Goal: Task Accomplishment & Management: Use online tool/utility

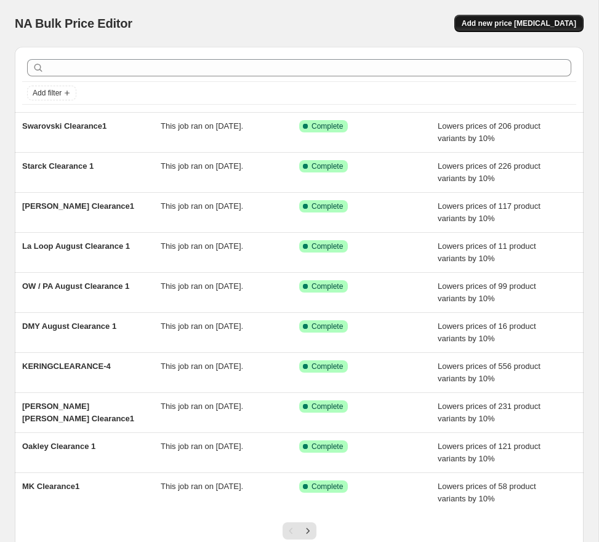
click at [500, 22] on span "Add new price [MEDICAL_DATA]" at bounding box center [519, 23] width 115 height 10
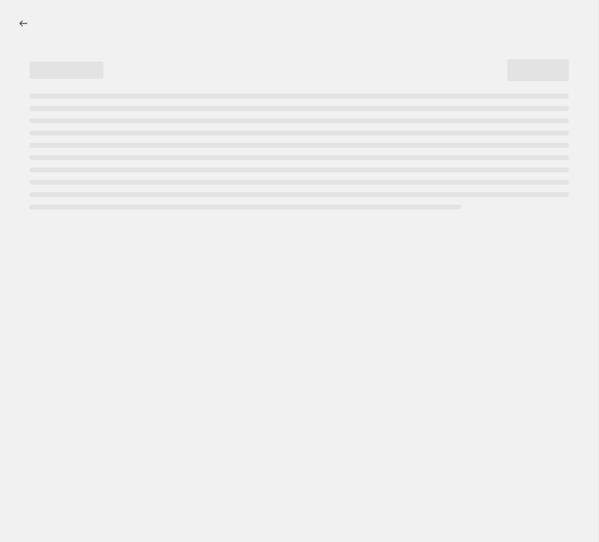
select select "percentage"
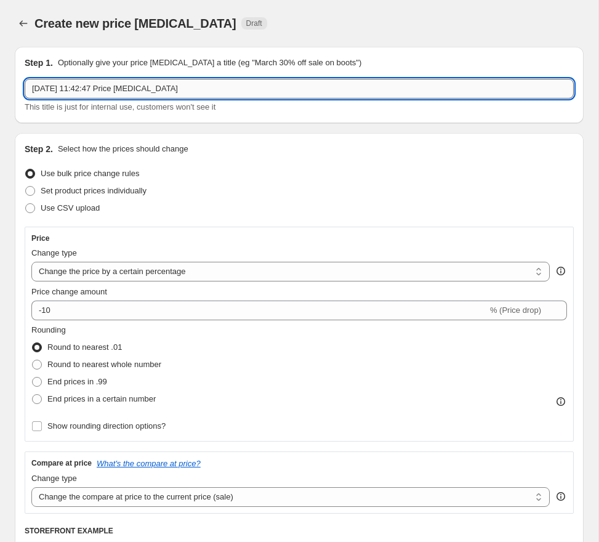
click at [171, 96] on input "27 Aug 2025, 11:42:47 Price change job" at bounding box center [299, 89] width 549 height 20
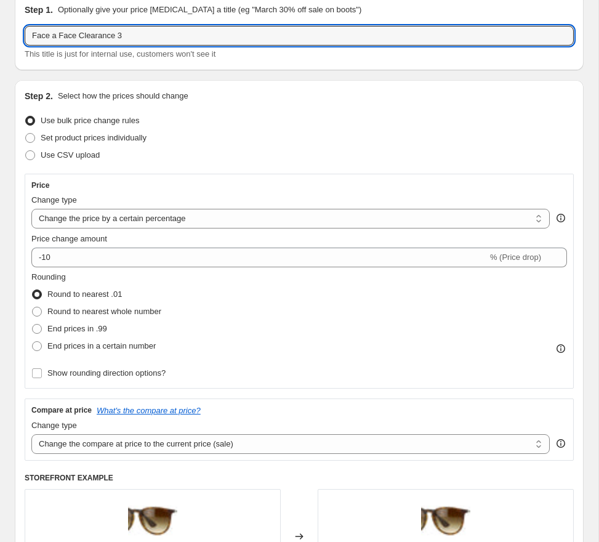
scroll to position [59, 0]
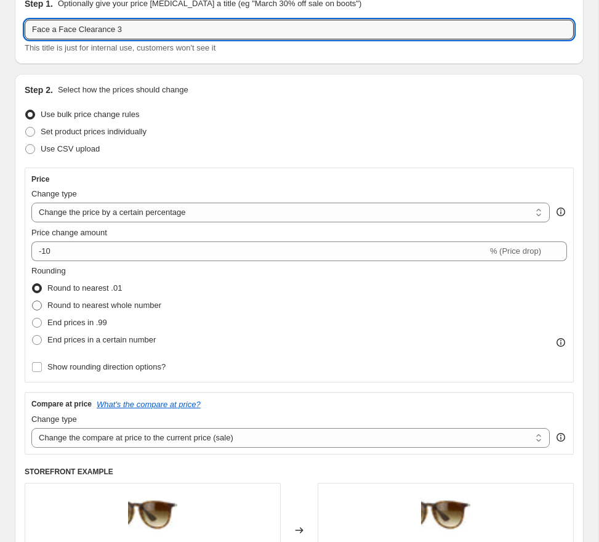
type input "Face a Face Clearance 3"
click at [141, 307] on span "Round to nearest whole number" at bounding box center [104, 305] width 114 height 9
click at [33, 301] on input "Round to nearest whole number" at bounding box center [32, 301] width 1 height 1
radio input "true"
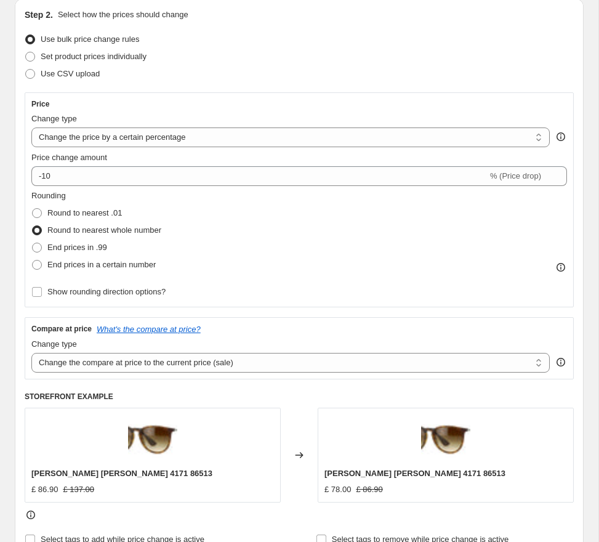
scroll to position [140, 0]
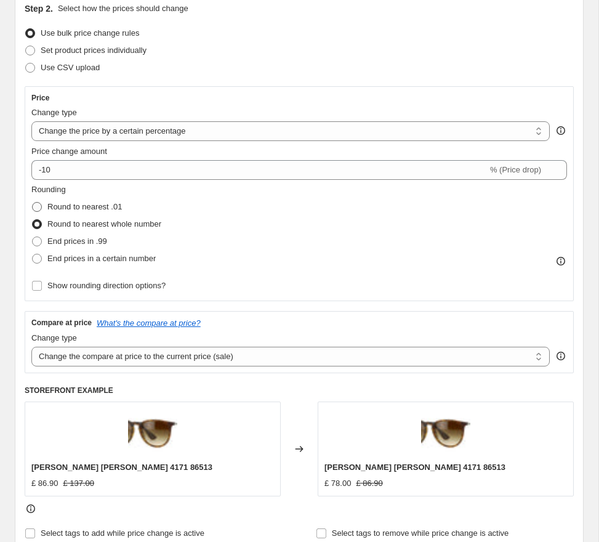
click at [89, 208] on span "Round to nearest .01" at bounding box center [84, 206] width 75 height 9
click at [33, 203] on input "Round to nearest .01" at bounding box center [32, 202] width 1 height 1
radio input "true"
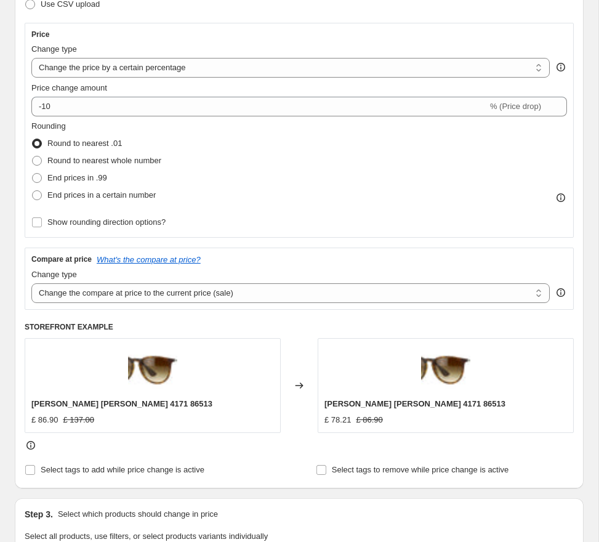
scroll to position [212, 0]
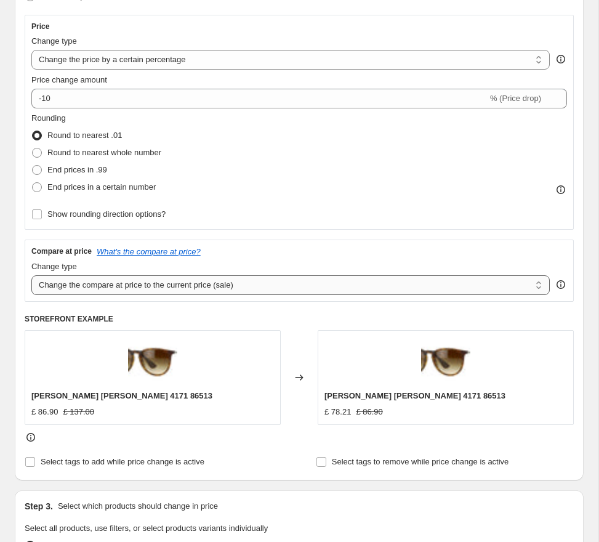
click at [200, 282] on select "Change the compare at price to the current price (sale) Change the compare at p…" at bounding box center [290, 285] width 519 height 20
select select "no_change"
click at [31, 275] on select "Change the compare at price to the current price (sale) Change the compare at p…" at bounding box center [290, 285] width 519 height 20
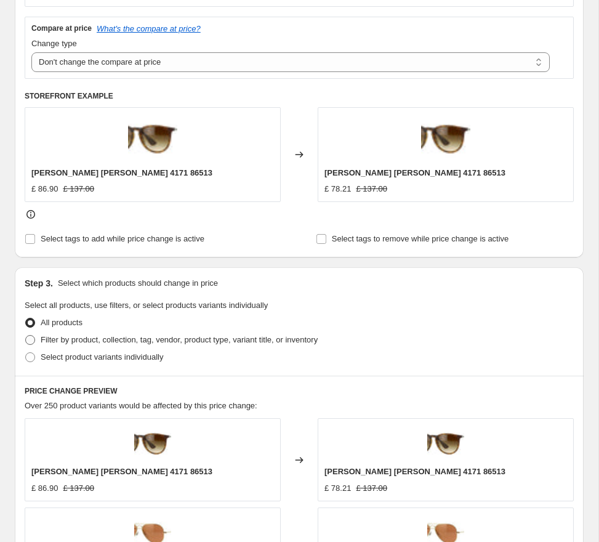
click at [115, 331] on label "Filter by product, collection, tag, vendor, product type, variant title, or inv…" at bounding box center [171, 339] width 293 height 17
click at [26, 335] on input "Filter by product, collection, tag, vendor, product type, variant title, or inv…" at bounding box center [25, 335] width 1 height 1
radio input "true"
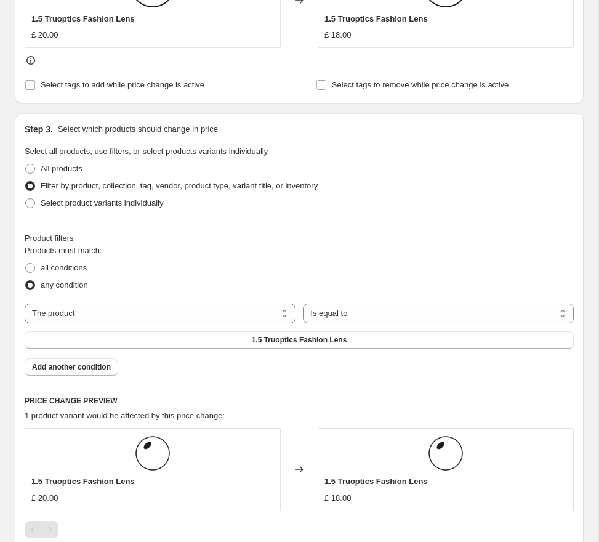
scroll to position [591, 0]
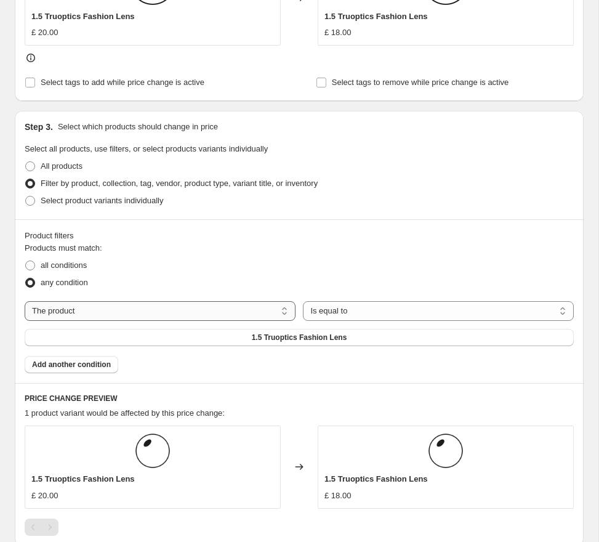
click at [116, 311] on select "The product The product's collection The product's tag The product's vendor The…" at bounding box center [160, 311] width 271 height 20
select select "tag"
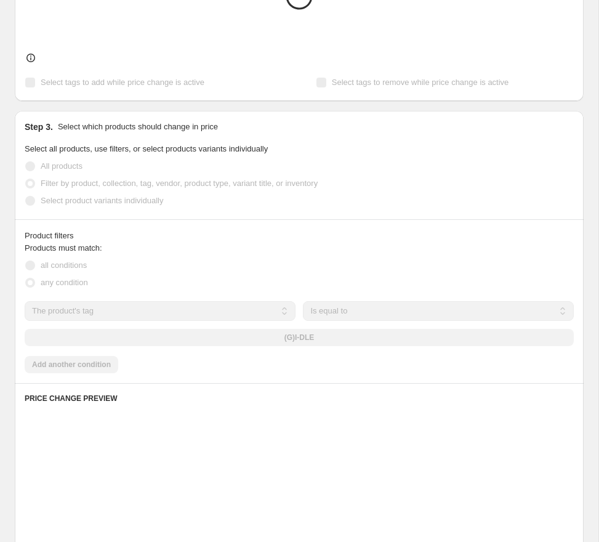
click at [250, 331] on div "(G)I-DLE" at bounding box center [299, 337] width 549 height 17
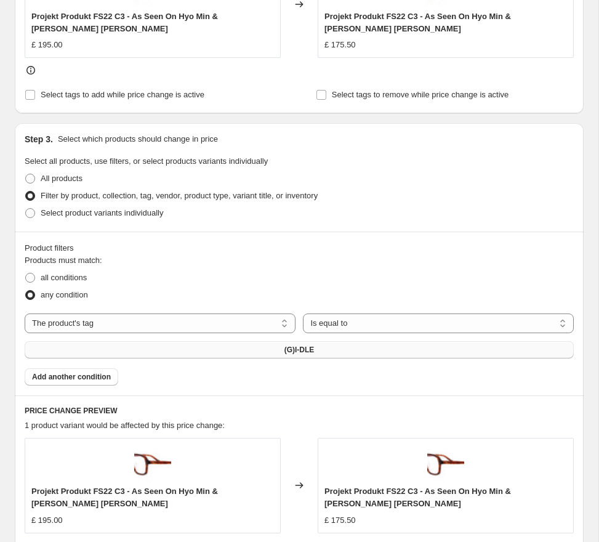
drag, startPoint x: 282, startPoint y: 337, endPoint x: 290, endPoint y: 344, distance: 10.5
click at [283, 338] on div "The product The product's collection The product's tag The product's vendor The…" at bounding box center [299, 336] width 549 height 45
click at [293, 346] on span "(G)I-DLE" at bounding box center [300, 350] width 30 height 10
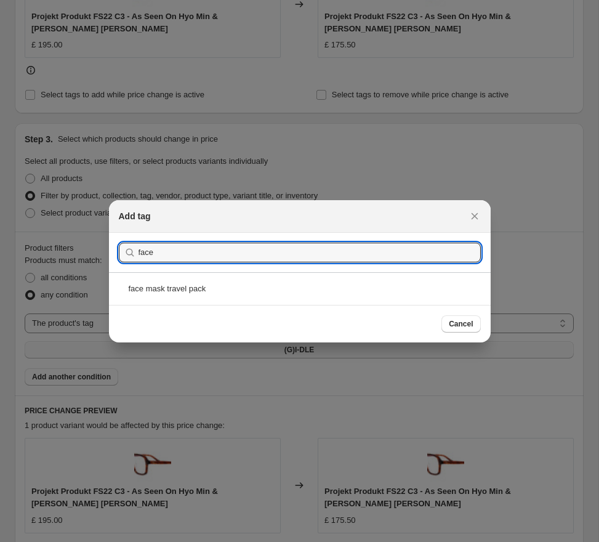
click at [221, 241] on section "Submit face" at bounding box center [300, 252] width 382 height 39
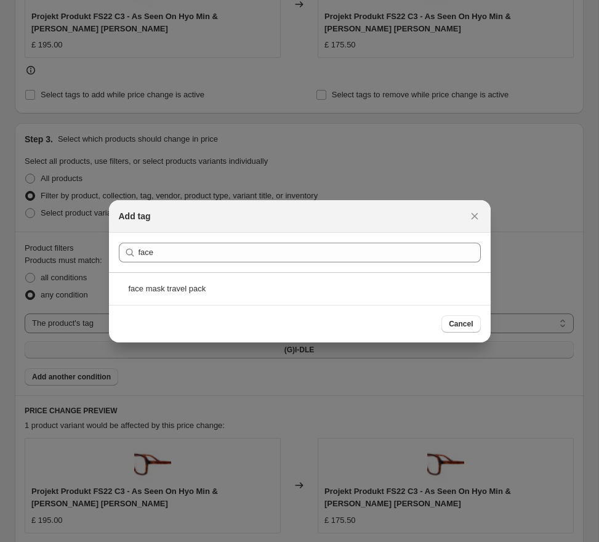
click at [221, 241] on section "Submit face" at bounding box center [300, 252] width 382 height 39
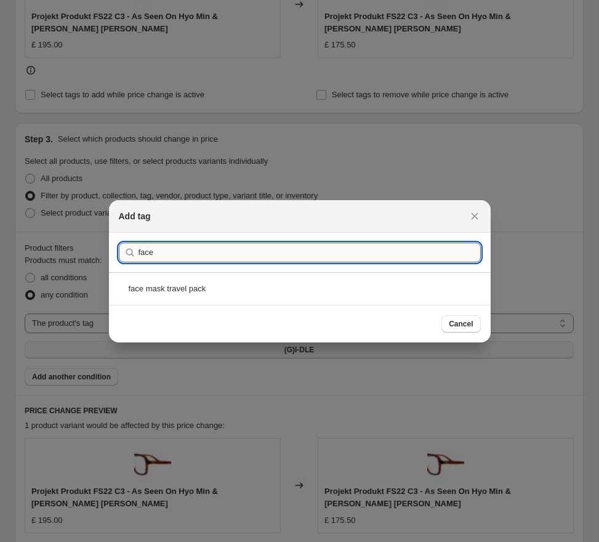
click at [192, 253] on input "face" at bounding box center [310, 253] width 342 height 20
paste input "FACEAFACE CLEARANCE - 3"
click at [192, 253] on input "faceFACEAFACE CLEARANCE - 3" at bounding box center [310, 253] width 342 height 20
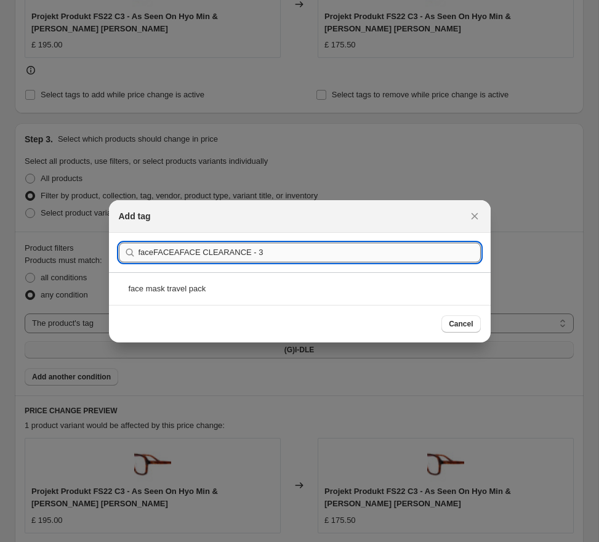
click at [192, 253] on input "faceFACEAFACE CLEARANCE - 3" at bounding box center [310, 253] width 342 height 20
paste input ":r2g:"
type input "FACEAFACE CLEARANCE - 3"
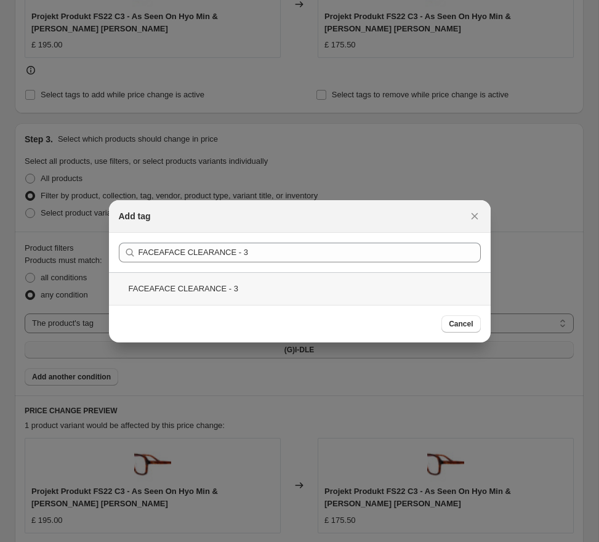
click at [227, 296] on div "FACEAFACE CLEARANCE - 3" at bounding box center [300, 288] width 382 height 33
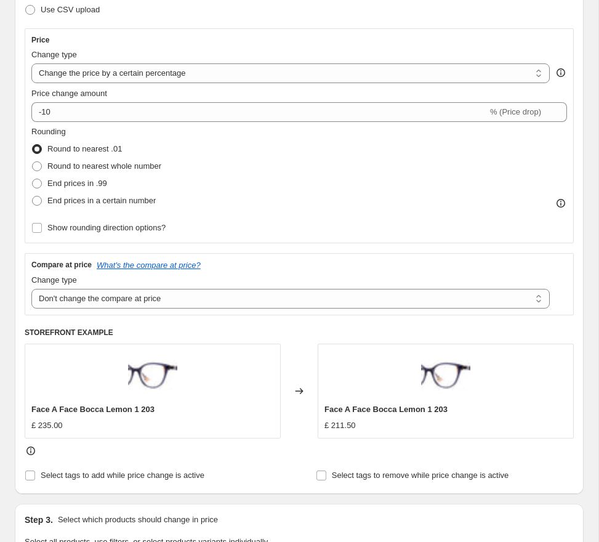
scroll to position [0, 0]
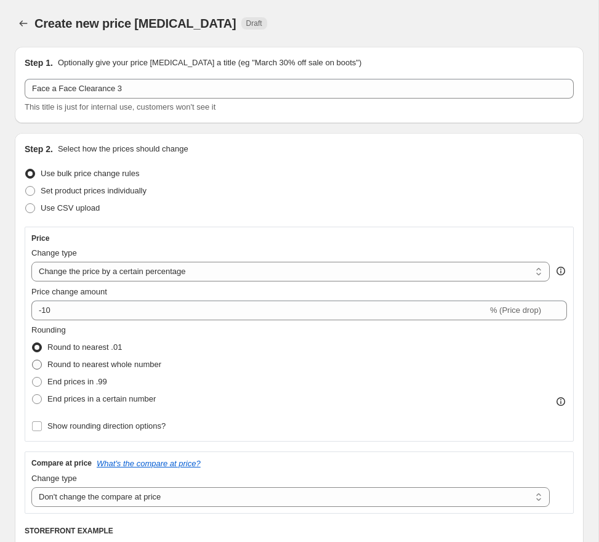
click at [125, 358] on label "Round to nearest whole number" at bounding box center [96, 364] width 130 height 17
click at [33, 360] on input "Round to nearest whole number" at bounding box center [32, 360] width 1 height 1
radio input "true"
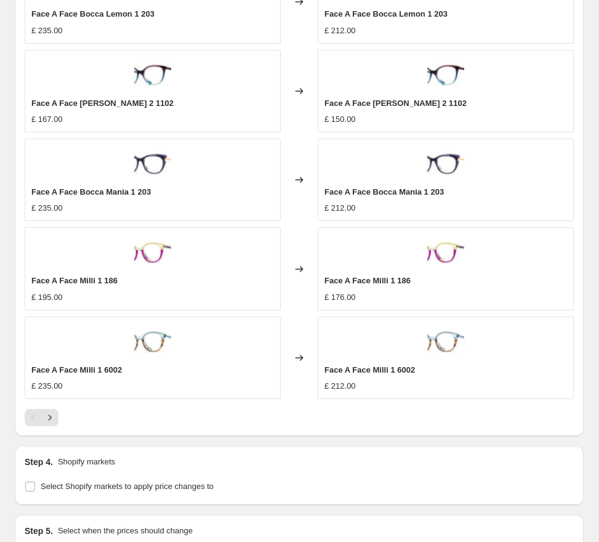
scroll to position [1235, 0]
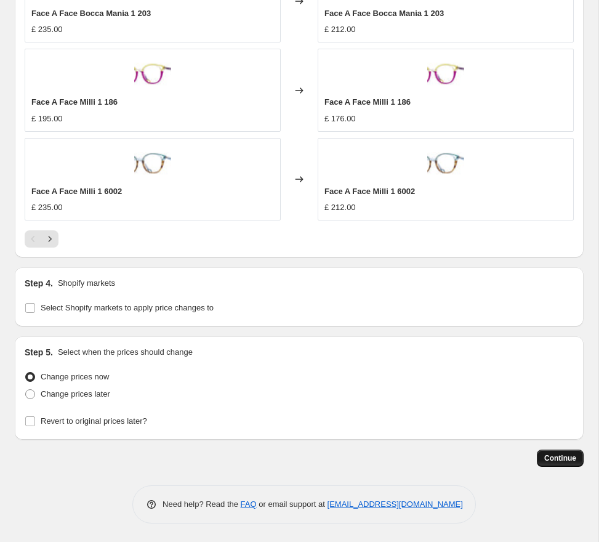
click at [566, 459] on span "Continue" at bounding box center [561, 458] width 32 height 10
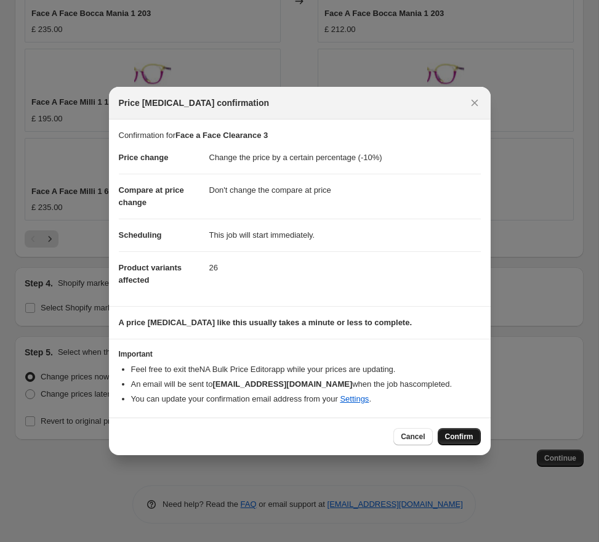
click at [452, 434] on span "Confirm" at bounding box center [459, 437] width 28 height 10
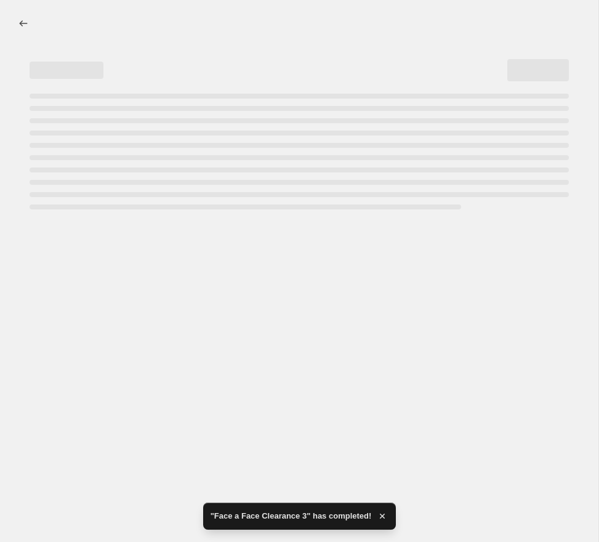
select select "percentage"
select select "no_change"
select select "tag"
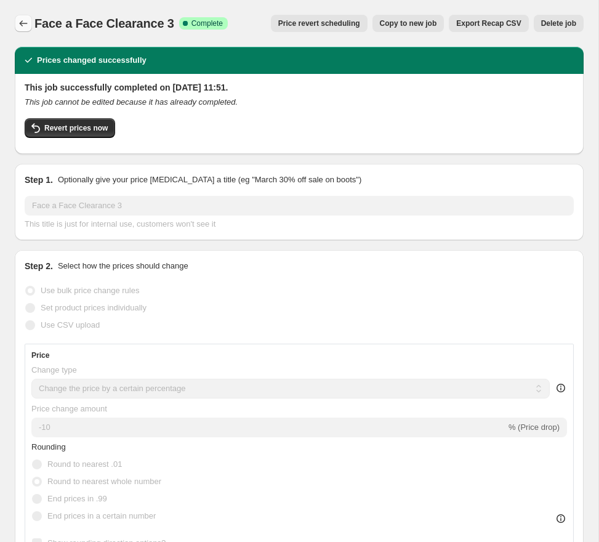
click at [26, 26] on icon "Price change jobs" at bounding box center [23, 23] width 12 height 12
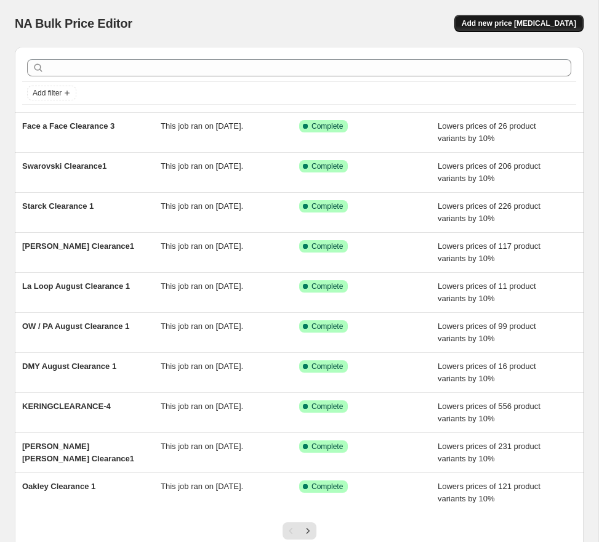
click at [529, 25] on span "Add new price [MEDICAL_DATA]" at bounding box center [519, 23] width 115 height 10
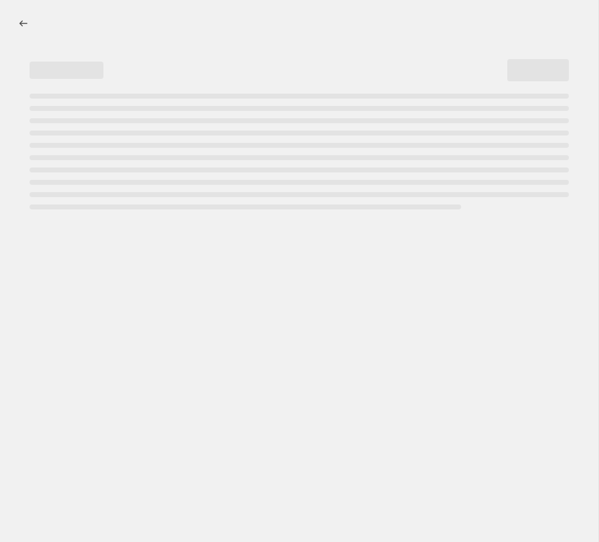
select select "percentage"
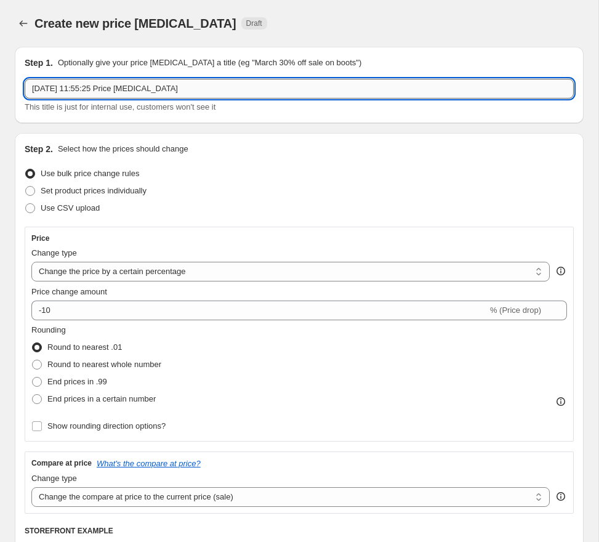
click at [179, 83] on input "27 Aug 2025, 11:55:25 Price change job" at bounding box center [299, 89] width 549 height 20
paste input "ZEALCLEARANCE1"
type input "ZEALCLEARANCE2"
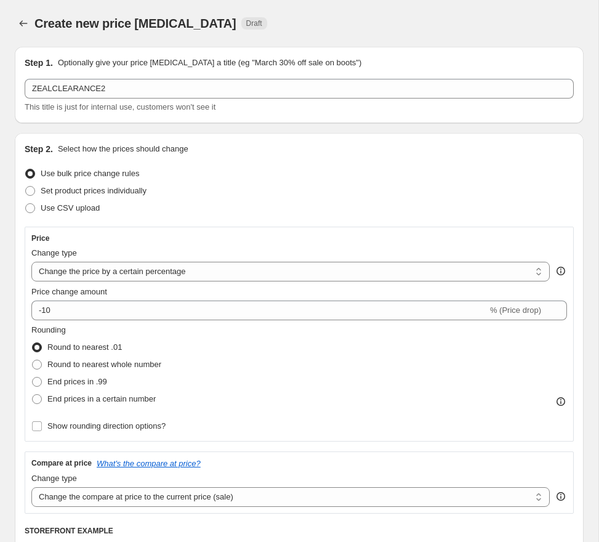
click at [259, 178] on div "Use bulk price change rules" at bounding box center [299, 173] width 549 height 17
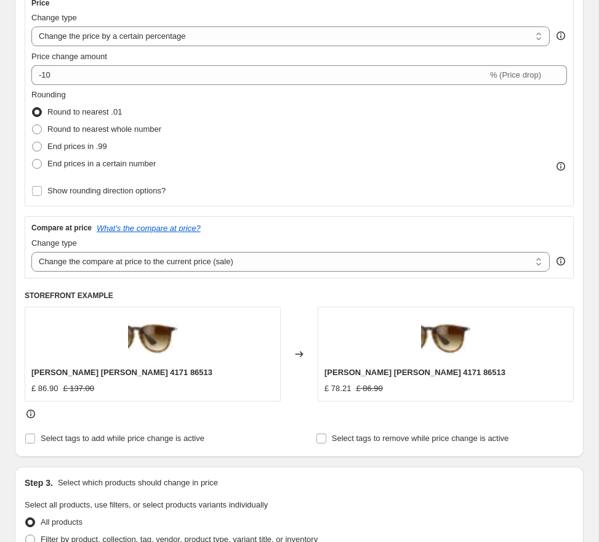
scroll to position [273, 0]
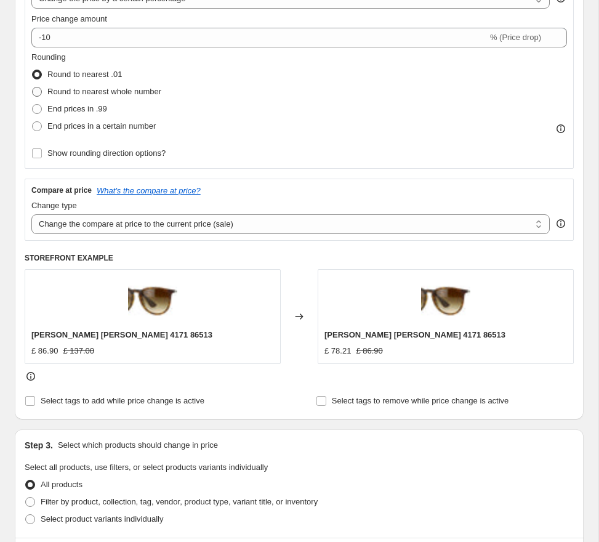
click at [130, 95] on span "Round to nearest whole number" at bounding box center [104, 91] width 114 height 9
click at [33, 87] on input "Round to nearest whole number" at bounding box center [32, 87] width 1 height 1
radio input "true"
click at [166, 221] on select "Change the compare at price to the current price (sale) Change the compare at p…" at bounding box center [290, 224] width 519 height 20
select select "no_change"
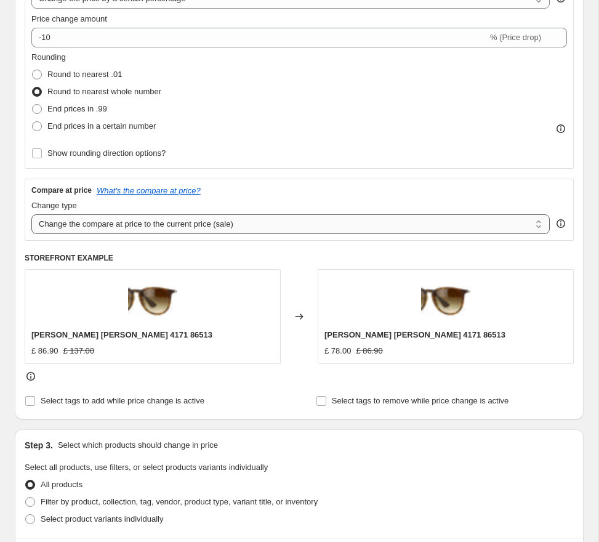
click at [31, 214] on select "Change the compare at price to the current price (sale) Change the compare at p…" at bounding box center [290, 224] width 519 height 20
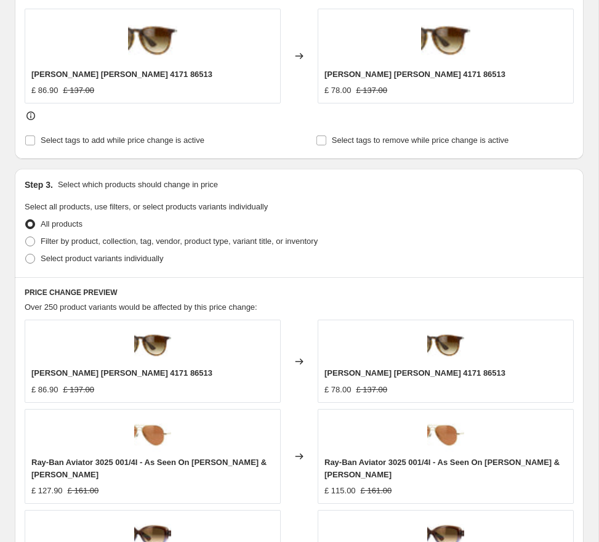
scroll to position [554, 0]
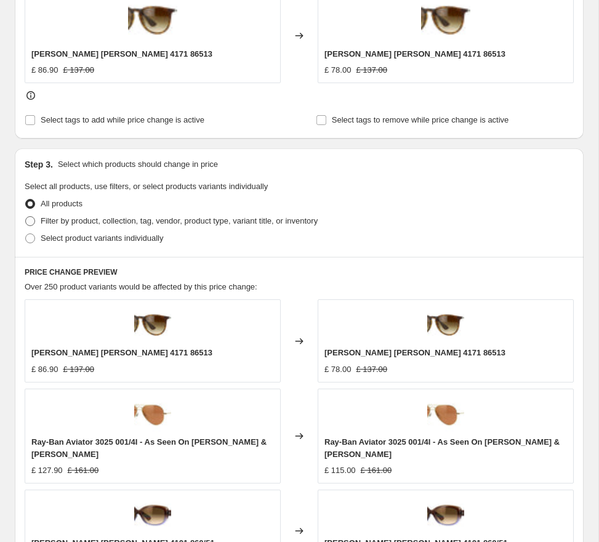
click at [140, 217] on span "Filter by product, collection, tag, vendor, product type, variant title, or inv…" at bounding box center [179, 220] width 277 height 9
click at [26, 217] on input "Filter by product, collection, tag, vendor, product type, variant title, or inv…" at bounding box center [25, 216] width 1 height 1
radio input "true"
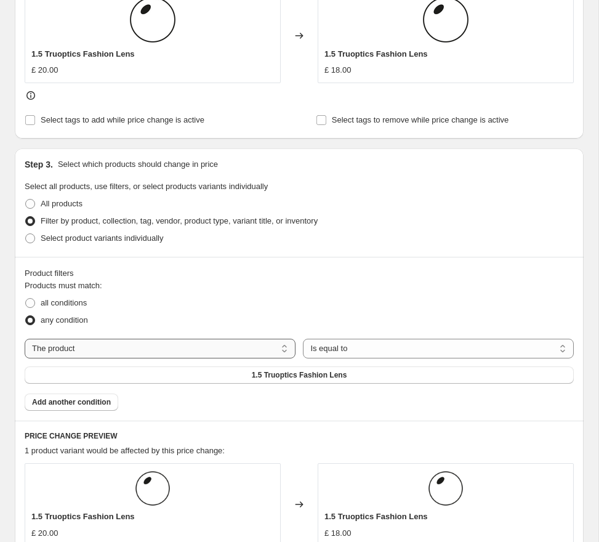
click at [150, 349] on select "The product The product's collection The product's tag The product's vendor The…" at bounding box center [160, 349] width 271 height 20
select select "tag"
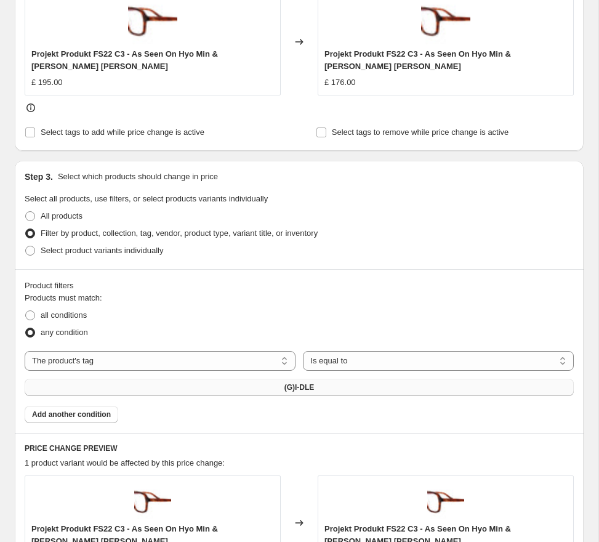
click at [333, 383] on button "(G)I-DLE" at bounding box center [299, 387] width 549 height 17
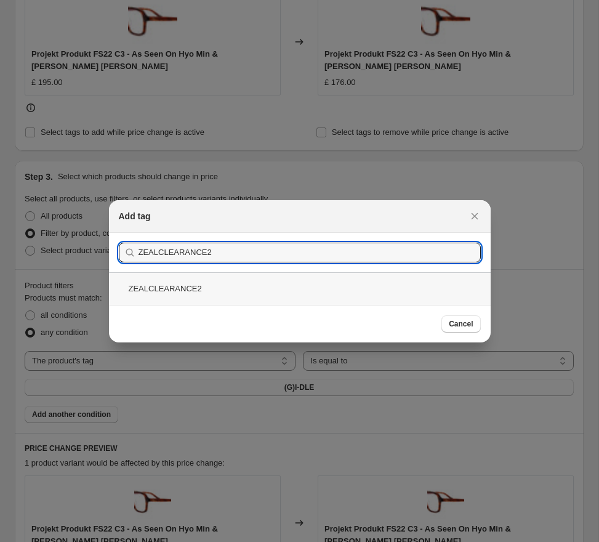
type input "ZEALCLEARANCE2"
click at [286, 298] on div "ZEALCLEARANCE2" at bounding box center [300, 288] width 382 height 33
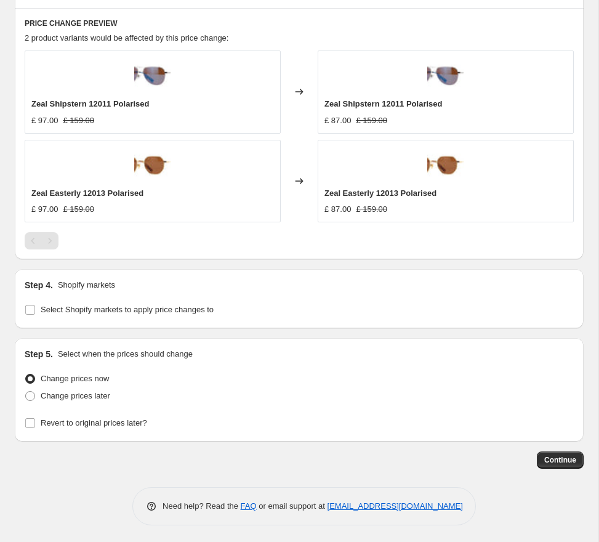
scroll to position [968, 0]
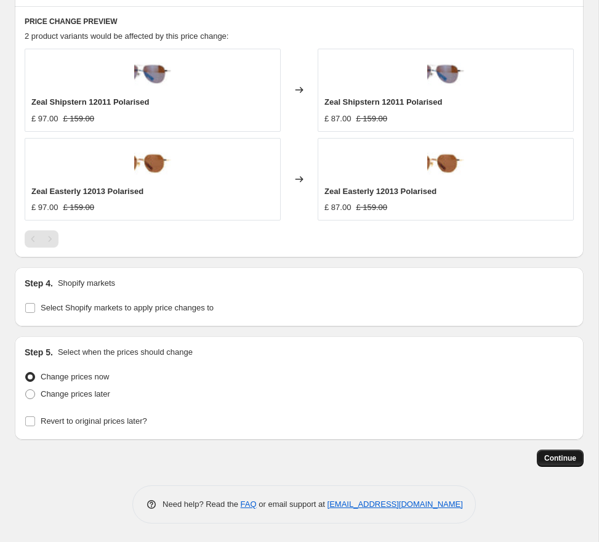
click at [558, 458] on span "Continue" at bounding box center [561, 458] width 32 height 10
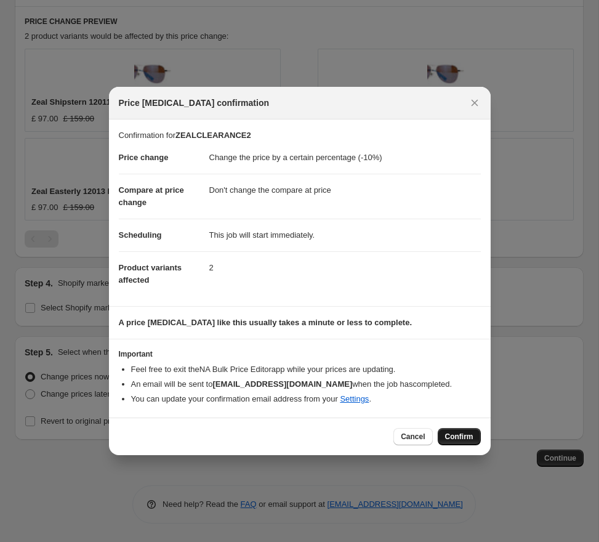
click at [454, 436] on span "Confirm" at bounding box center [459, 437] width 28 height 10
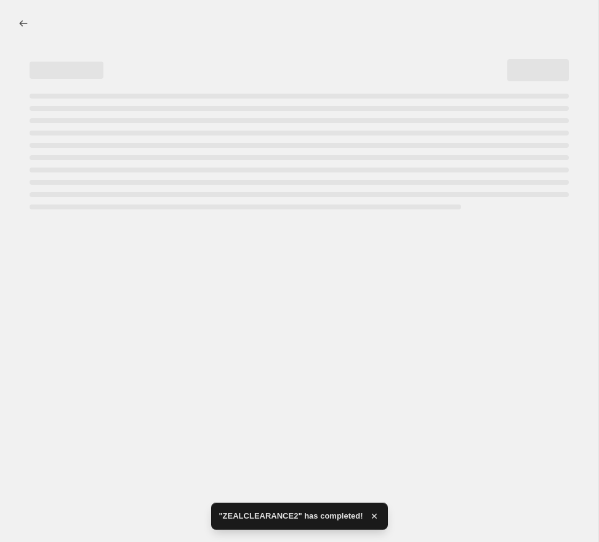
select select "percentage"
select select "no_change"
select select "tag"
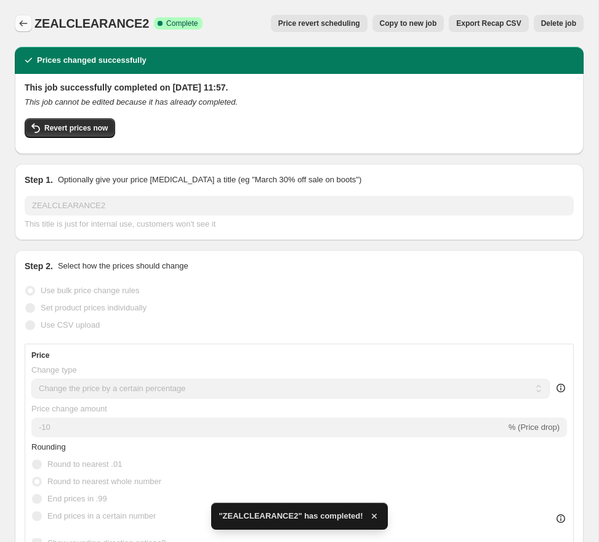
click at [26, 28] on icon "Price change jobs" at bounding box center [23, 23] width 12 height 12
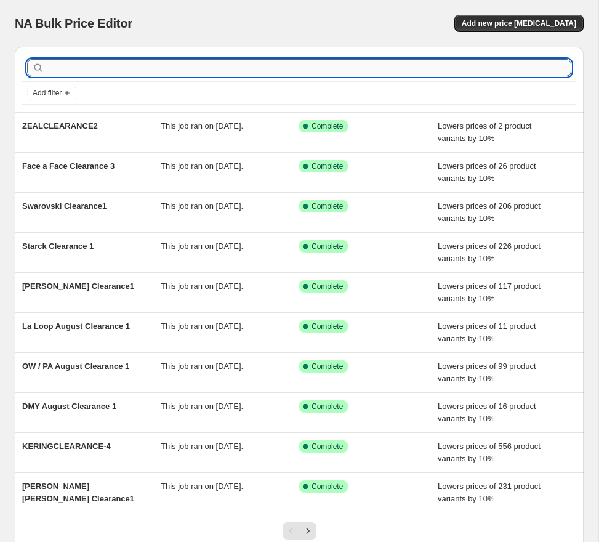
click at [142, 68] on input "text" at bounding box center [309, 67] width 525 height 17
type input "moleskin"
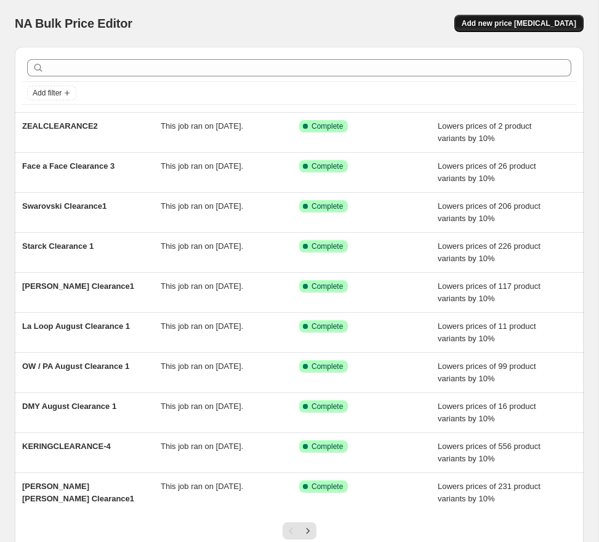
click at [536, 23] on span "Add new price [MEDICAL_DATA]" at bounding box center [519, 23] width 115 height 10
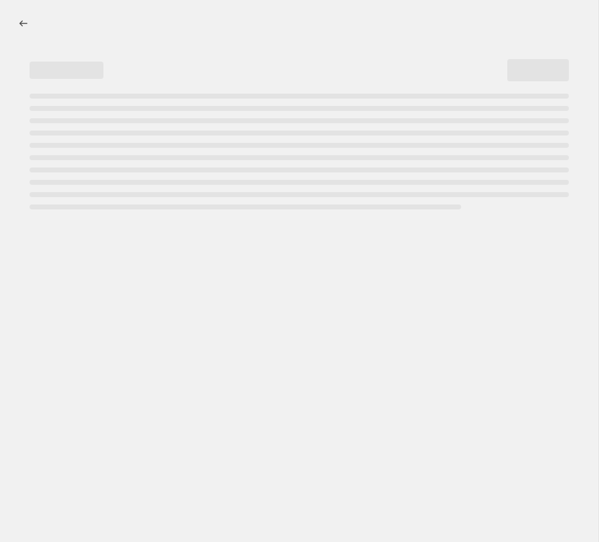
select select "percentage"
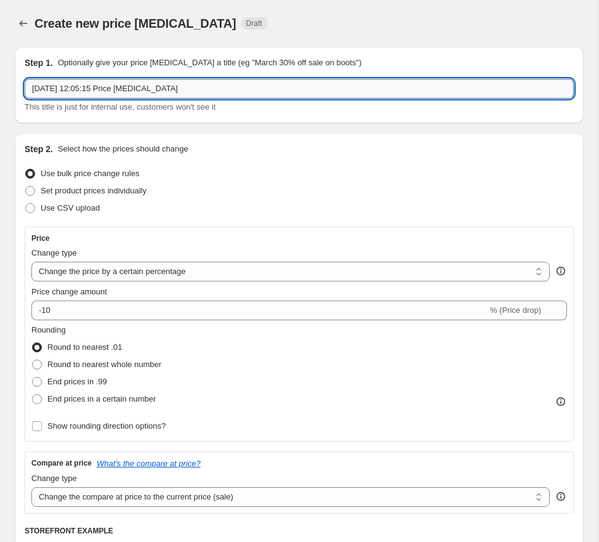
click at [200, 87] on input "27 Aug 2025, 12:05:15 Price change job" at bounding box center [299, 89] width 549 height 20
paste input "MOLESKINCLEARANCE1"
type input "MOLESKINCLEARANCE2"
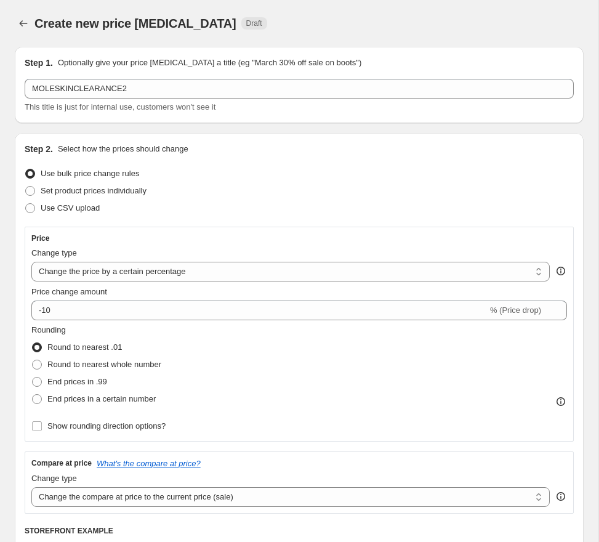
drag, startPoint x: 222, startPoint y: 112, endPoint x: 241, endPoint y: 150, distance: 41.9
click at [222, 113] on div "This title is just for internal use, customers won't see it" at bounding box center [299, 107] width 549 height 12
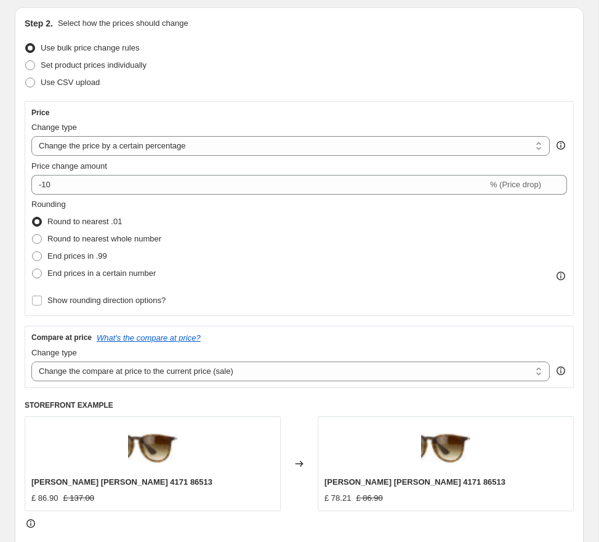
scroll to position [128, 0]
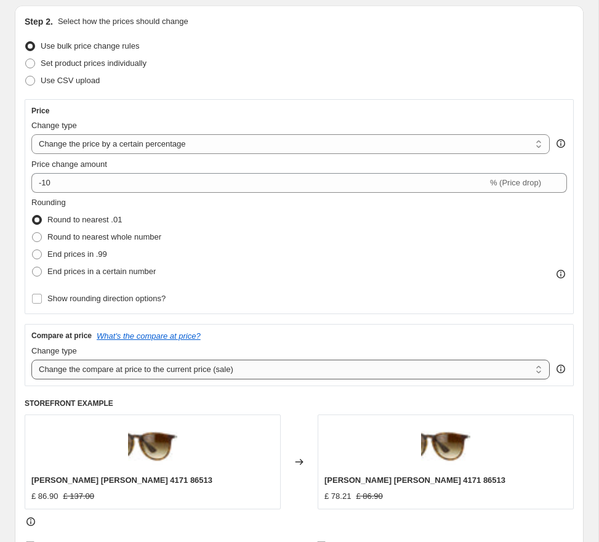
click at [173, 367] on select "Change the compare at price to the current price (sale) Change the compare at p…" at bounding box center [290, 370] width 519 height 20
select select "no_change"
click at [31, 360] on select "Change the compare at price to the current price (sale) Change the compare at p…" at bounding box center [290, 370] width 519 height 20
click at [149, 235] on span "Round to nearest whole number" at bounding box center [104, 236] width 114 height 9
click at [33, 233] on input "Round to nearest whole number" at bounding box center [32, 232] width 1 height 1
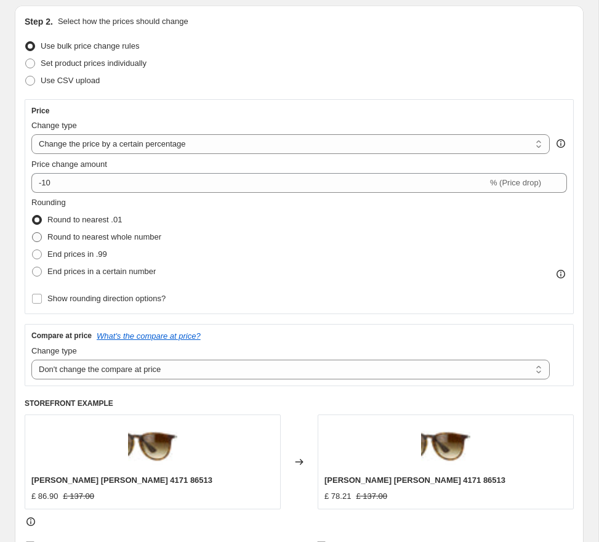
radio input "true"
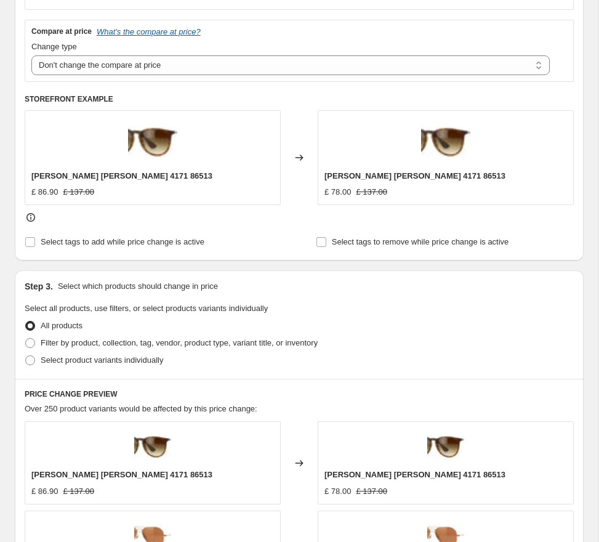
scroll to position [437, 0]
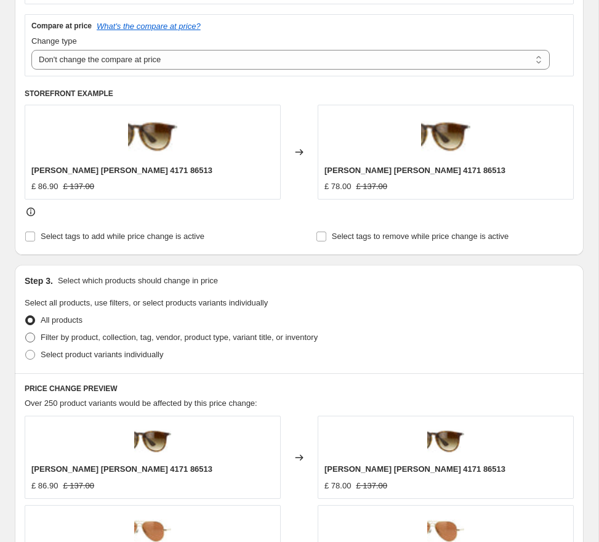
click at [143, 338] on span "Filter by product, collection, tag, vendor, product type, variant title, or inv…" at bounding box center [179, 337] width 277 height 9
click at [26, 333] on input "Filter by product, collection, tag, vendor, product type, variant title, or inv…" at bounding box center [25, 333] width 1 height 1
radio input "true"
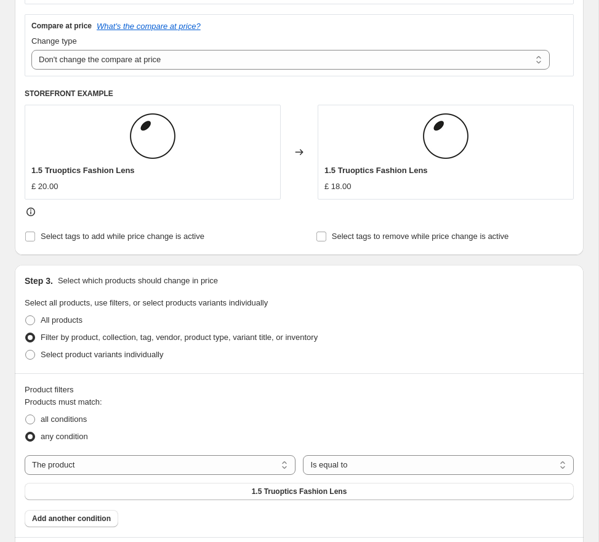
scroll to position [519, 0]
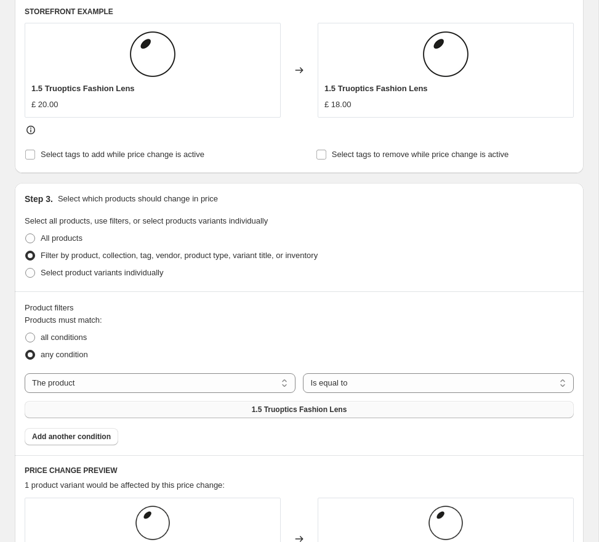
click at [298, 408] on span "1.5 Truoptics Fashion Lens" at bounding box center [299, 410] width 95 height 10
click at [108, 382] on select "The product The product's collection The product's tag The product's vendor The…" at bounding box center [160, 383] width 271 height 20
select select "tag"
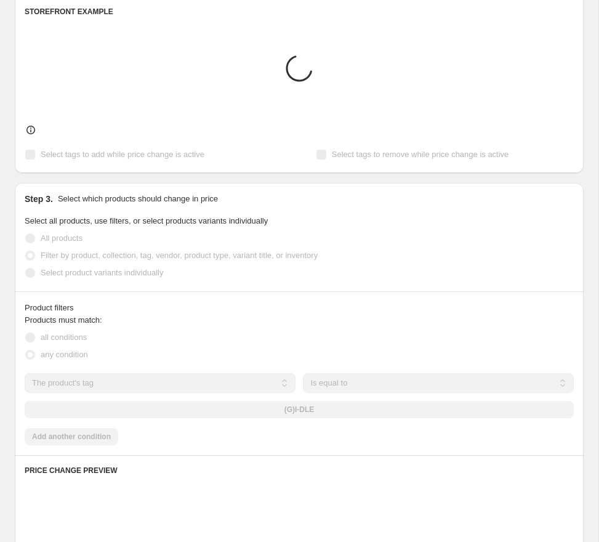
click at [310, 410] on div "(G)I-DLE" at bounding box center [299, 409] width 549 height 17
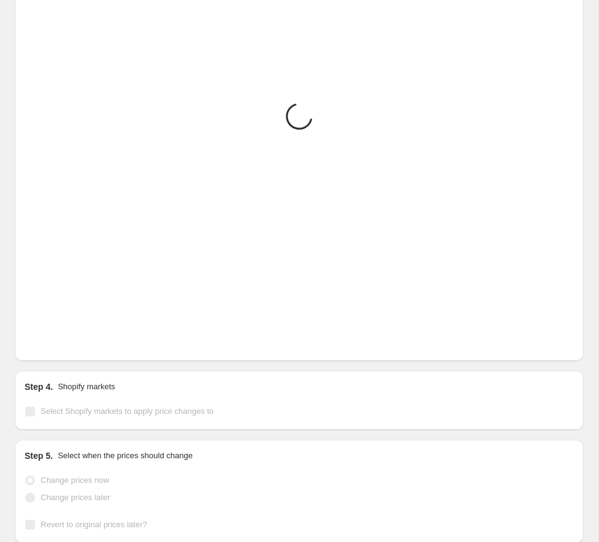
scroll to position [1235, 0]
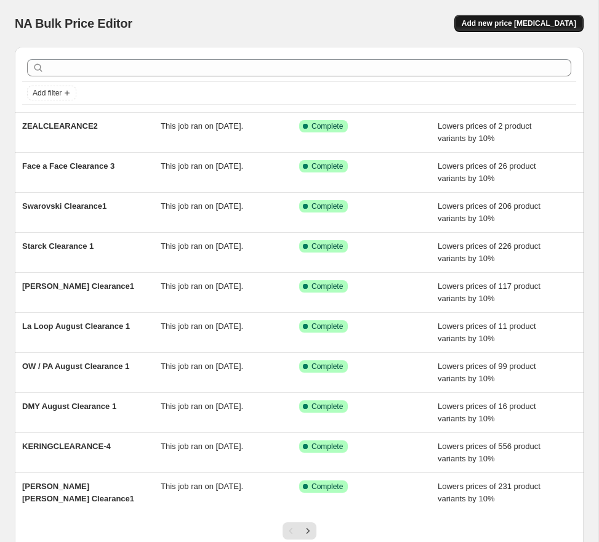
click at [531, 23] on span "Add new price [MEDICAL_DATA]" at bounding box center [519, 23] width 115 height 10
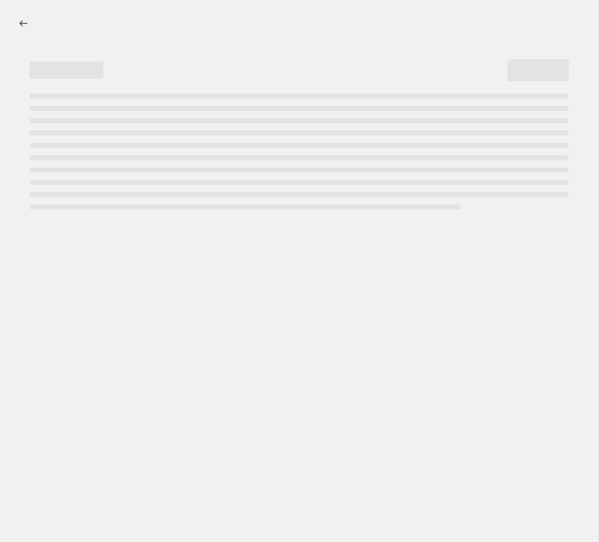
select select "percentage"
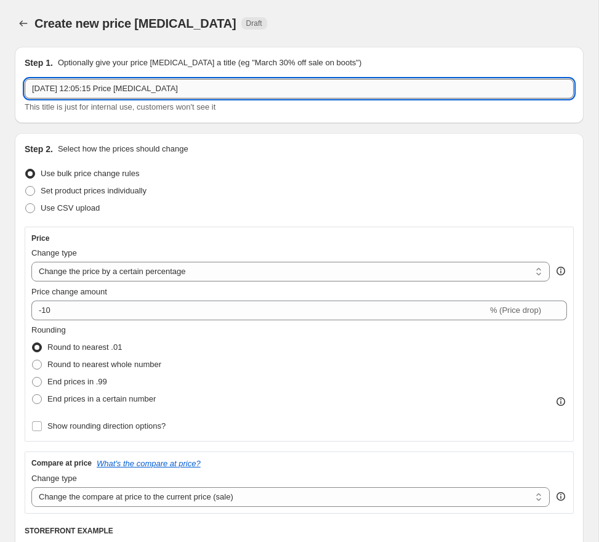
click at [129, 86] on input "27 Aug 2025, 12:05:15 Price change job" at bounding box center [299, 89] width 549 height 20
paste input "MOLESKINCLEARANCE1"
type input "MOLESKINCLEARANCE2"
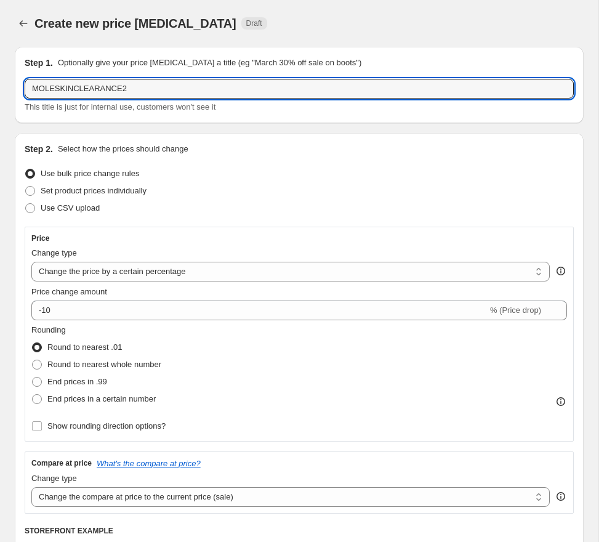
click at [281, 174] on div "Use bulk price change rules" at bounding box center [299, 173] width 549 height 17
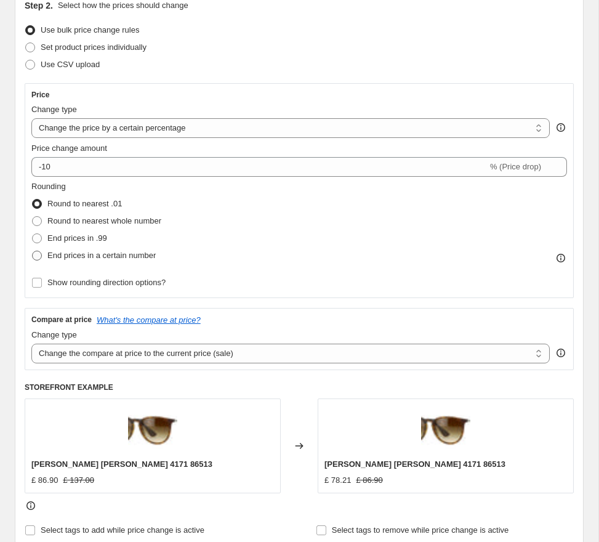
scroll to position [146, 0]
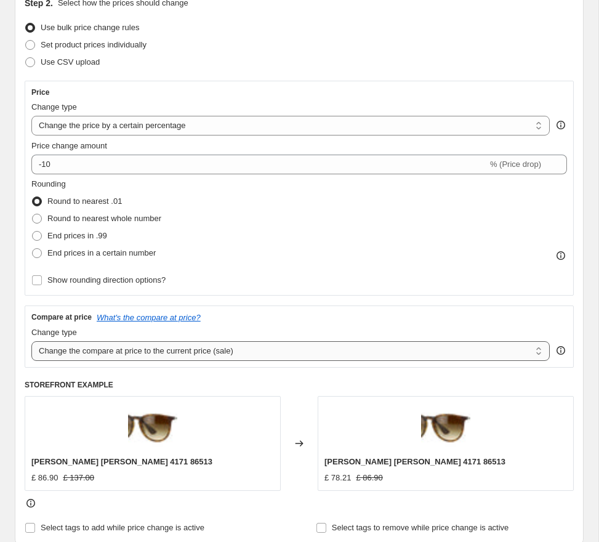
click at [230, 354] on select "Change the compare at price to the current price (sale) Change the compare at p…" at bounding box center [290, 351] width 519 height 20
select select "no_change"
click at [31, 341] on select "Change the compare at price to the current price (sale) Change the compare at p…" at bounding box center [290, 351] width 519 height 20
click at [291, 232] on div "Rounding Round to nearest .01 Round to nearest whole number End prices in .99 E…" at bounding box center [299, 220] width 536 height 84
click at [111, 215] on span "Round to nearest whole number" at bounding box center [104, 218] width 114 height 9
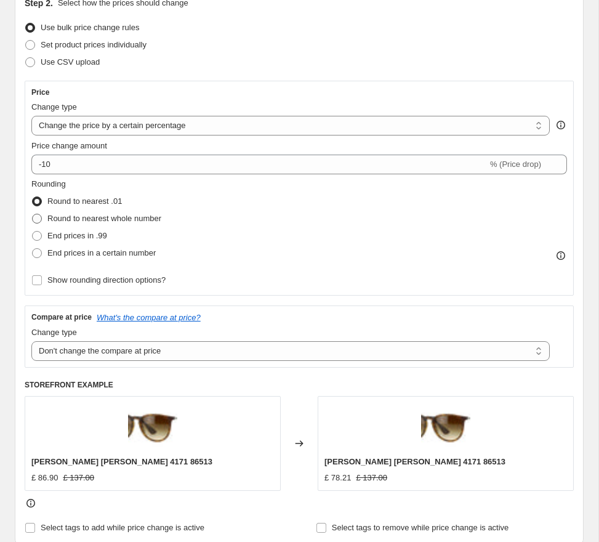
click at [33, 214] on input "Round to nearest whole number" at bounding box center [32, 214] width 1 height 1
radio input "true"
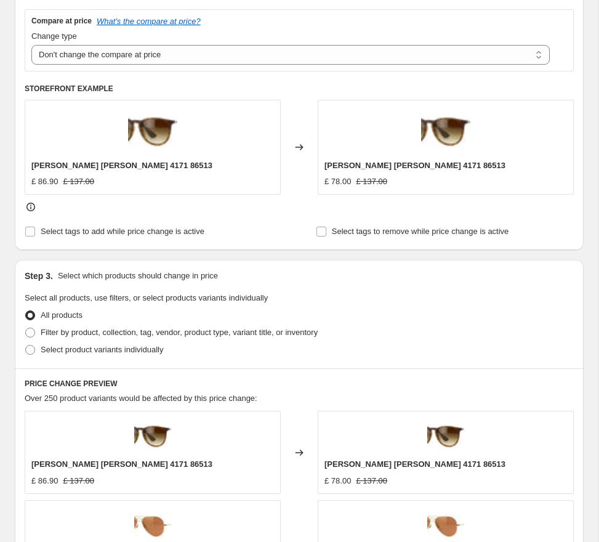
scroll to position [446, 0]
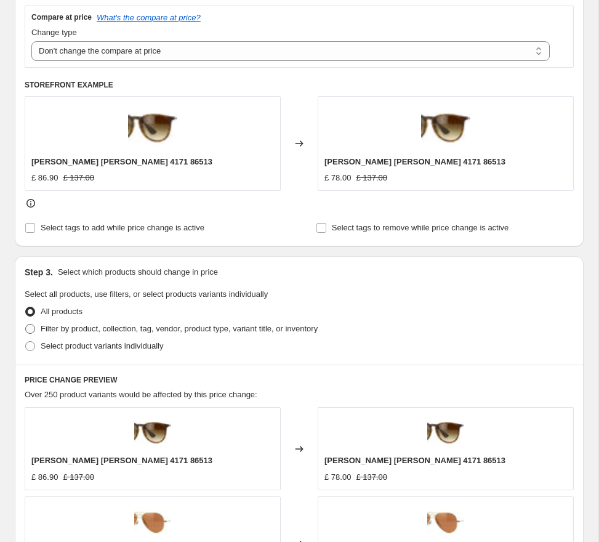
click at [124, 325] on span "Filter by product, collection, tag, vendor, product type, variant title, or inv…" at bounding box center [179, 328] width 277 height 9
click at [26, 325] on input "Filter by product, collection, tag, vendor, product type, variant title, or inv…" at bounding box center [25, 324] width 1 height 1
radio input "true"
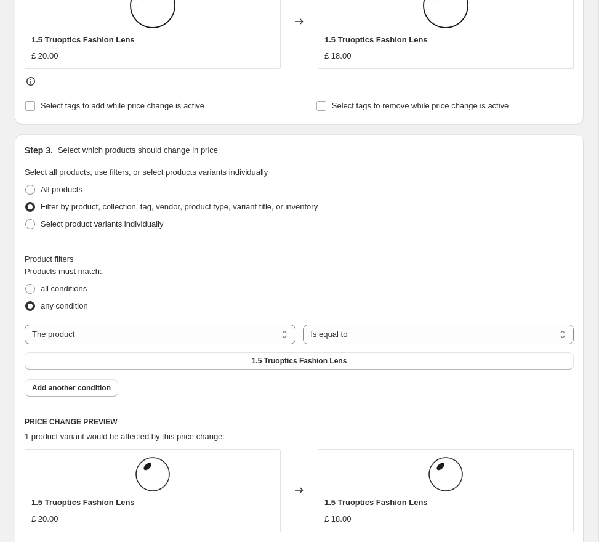
scroll to position [570, 0]
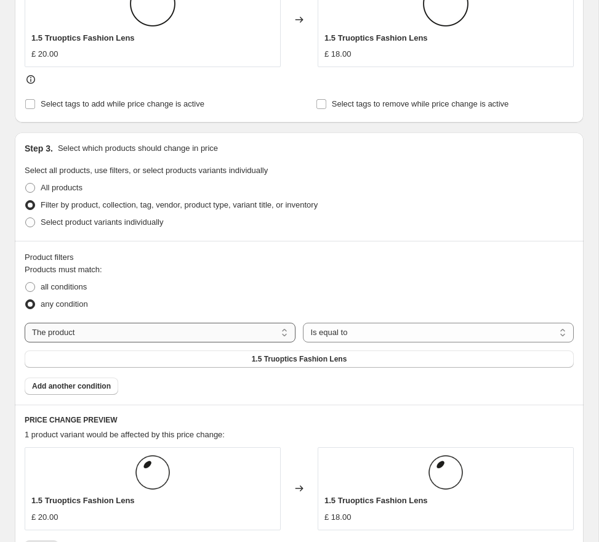
click at [196, 334] on select "The product The product's collection The product's tag The product's vendor The…" at bounding box center [160, 333] width 271 height 20
select select "tag"
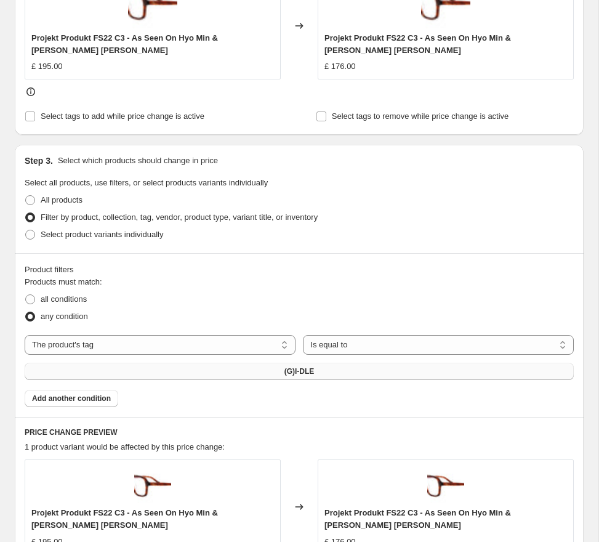
click at [305, 368] on span "(G)I-DLE" at bounding box center [300, 372] width 30 height 10
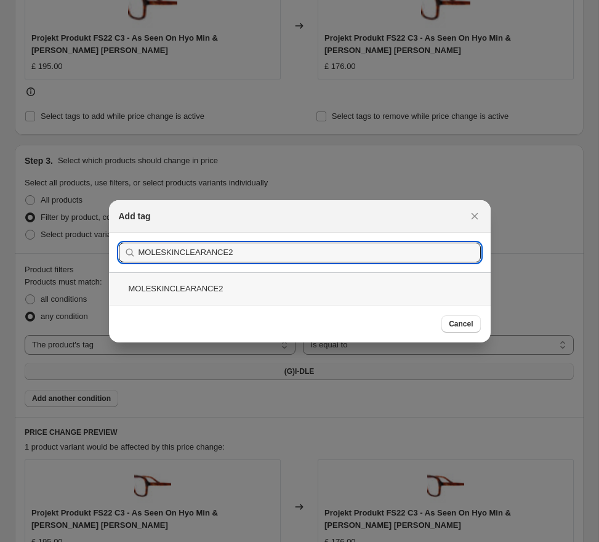
type input "MOLESKINCLEARANCE2"
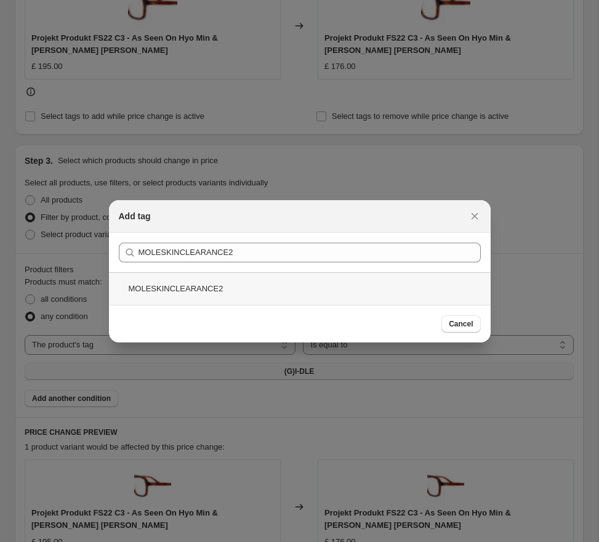
click at [261, 285] on div "MOLESKINCLEARANCE2" at bounding box center [300, 288] width 382 height 33
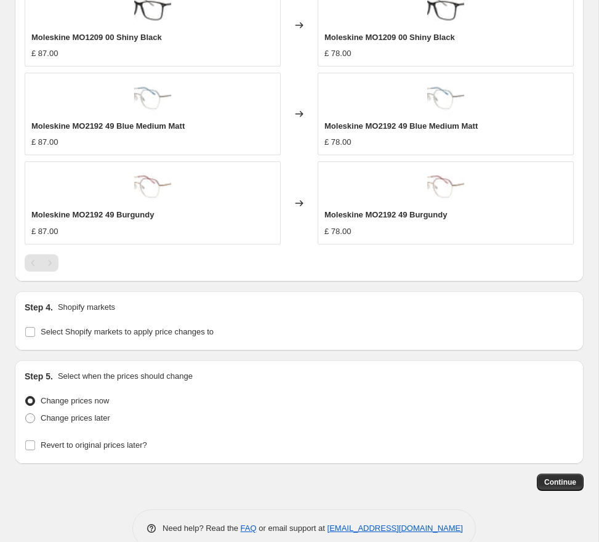
scroll to position [1146, 0]
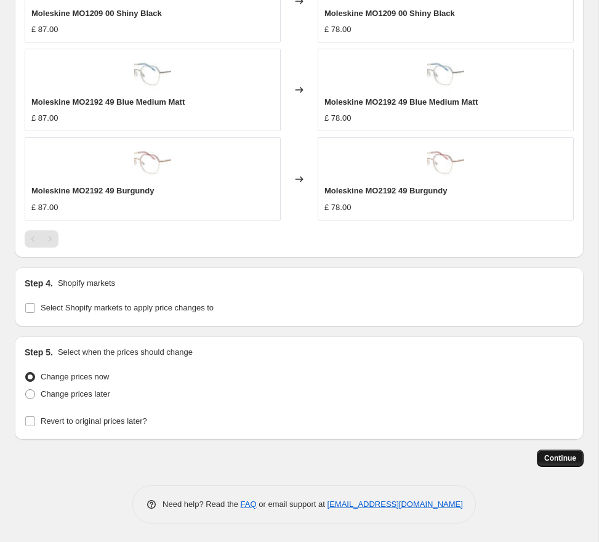
click at [554, 459] on span "Continue" at bounding box center [561, 458] width 32 height 10
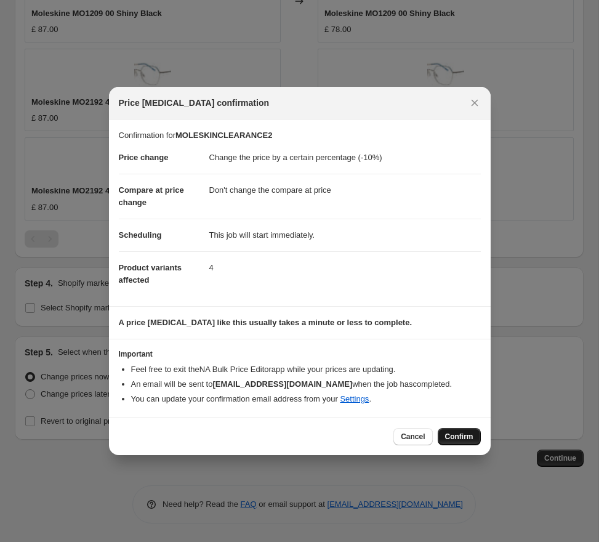
click at [469, 431] on button "Confirm" at bounding box center [459, 436] width 43 height 17
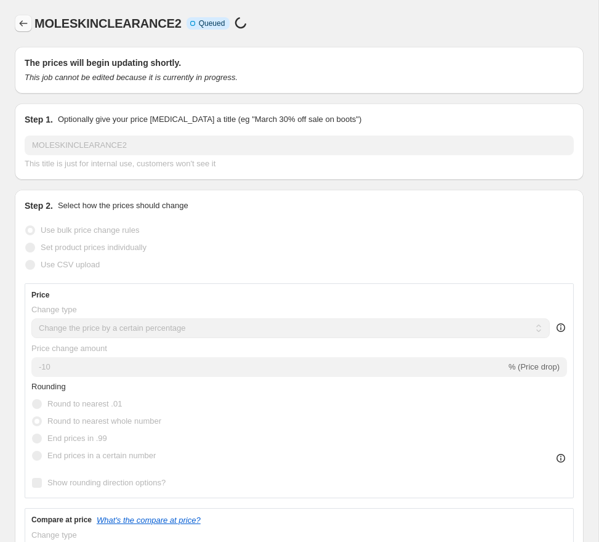
click at [26, 25] on button "Price change jobs" at bounding box center [23, 23] width 17 height 17
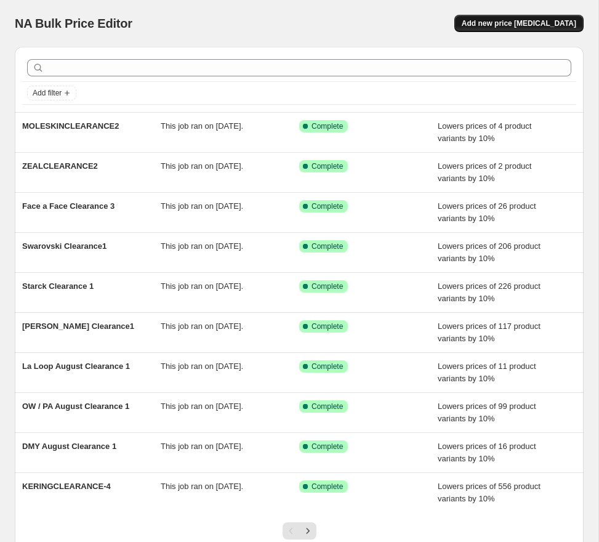
click at [514, 22] on span "Add new price [MEDICAL_DATA]" at bounding box center [519, 23] width 115 height 10
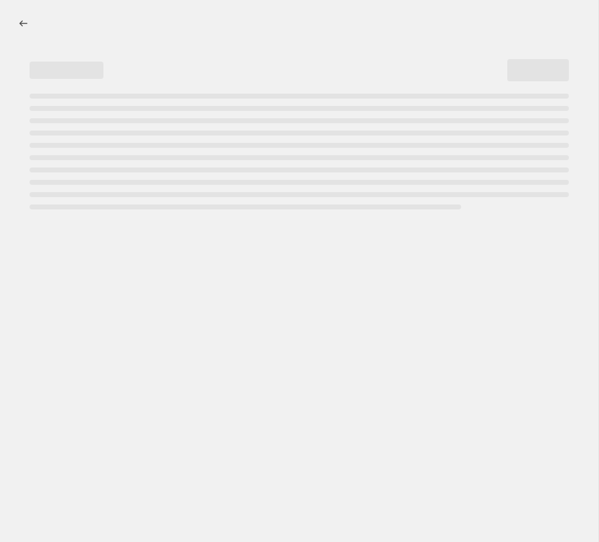
select select "percentage"
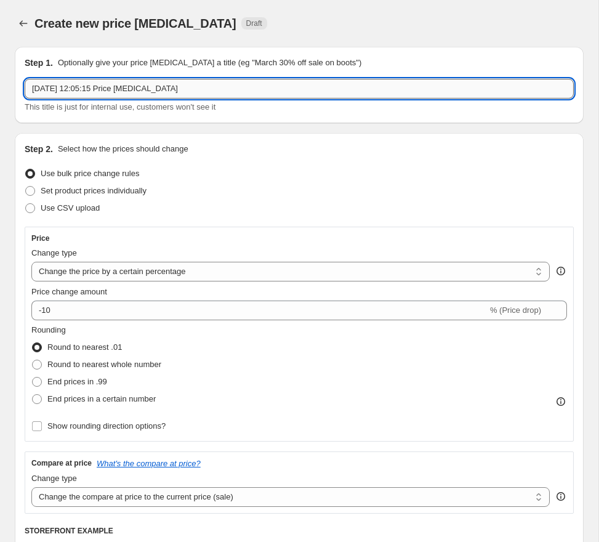
click at [180, 89] on input "27 Aug 2025, 12:05:15 Price change job" at bounding box center [299, 89] width 549 height 20
click at [180, 88] on input "27 Aug 2025, 12:05:15 Price change job" at bounding box center [299, 89] width 549 height 20
click at [180, 87] on input "27 Aug 2025, 12:05:15 Price change job" at bounding box center [299, 89] width 549 height 20
paste input "Discounted again 27.08"
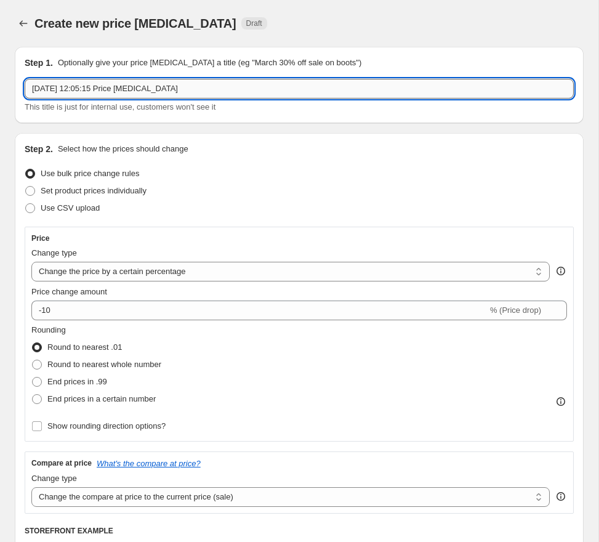
type input "Discounted again 27.08"
click at [214, 91] on input "Discounted again 27.08" at bounding box center [299, 89] width 549 height 20
click at [214, 90] on input "Discounted again 27.08" at bounding box center [299, 89] width 549 height 20
click at [213, 90] on input "Discounted again 27.08" at bounding box center [299, 89] width 549 height 20
paste input "text"
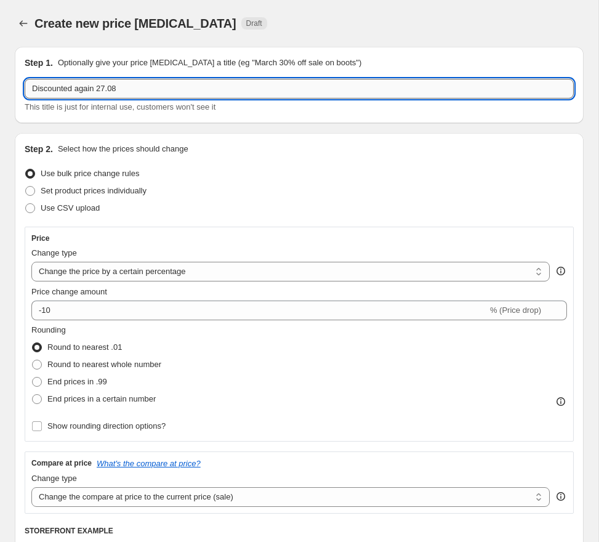
click at [213, 90] on input "Discounted again 27.08" at bounding box center [299, 89] width 549 height 20
type input "m"
type input "MODOCLEARANCE3"
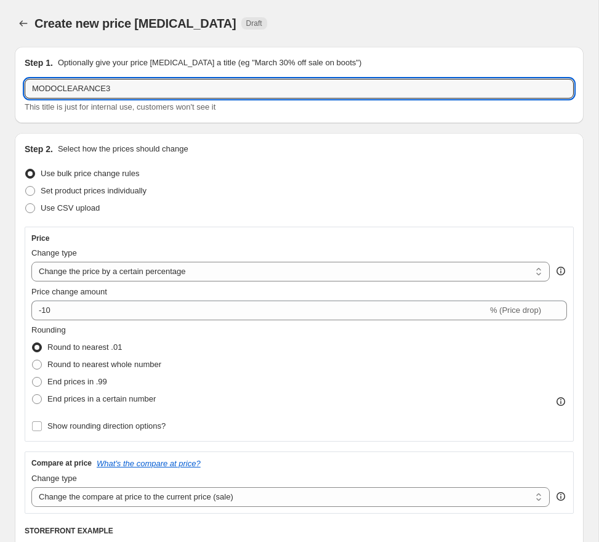
click at [157, 170] on div "Use bulk price change rules" at bounding box center [299, 173] width 549 height 17
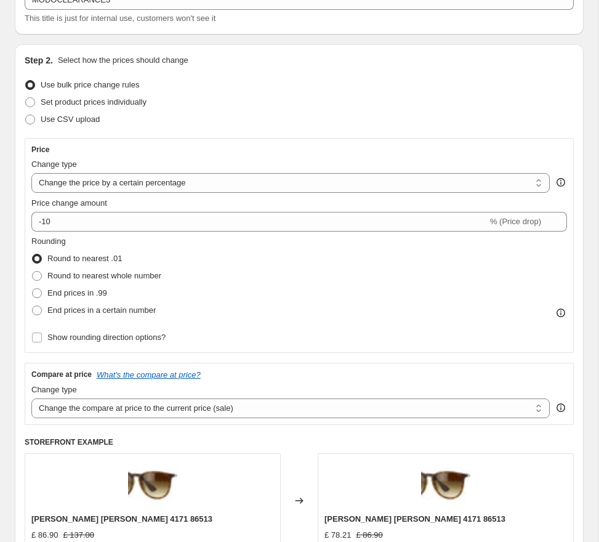
scroll to position [87, 0]
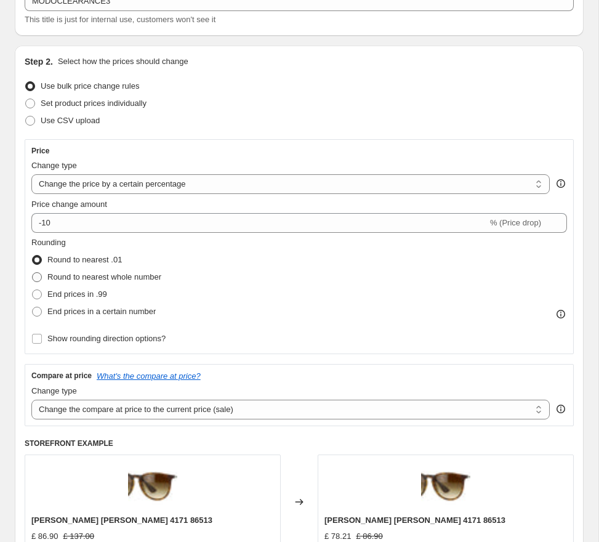
click at [123, 278] on span "Round to nearest whole number" at bounding box center [104, 276] width 114 height 9
click at [33, 273] on input "Round to nearest whole number" at bounding box center [32, 272] width 1 height 1
radio input "true"
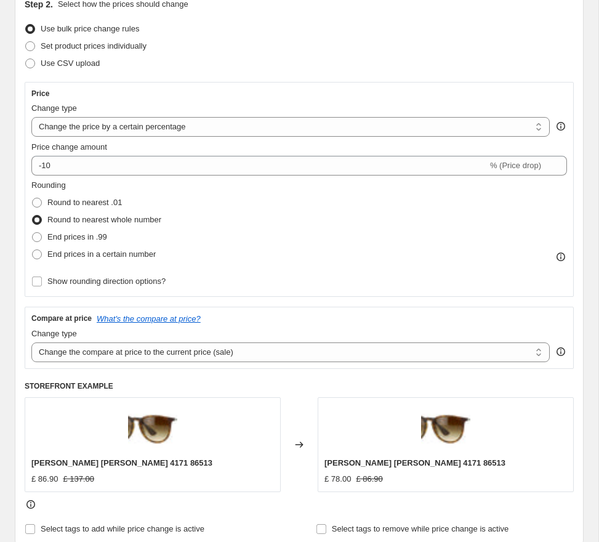
scroll to position [205, 0]
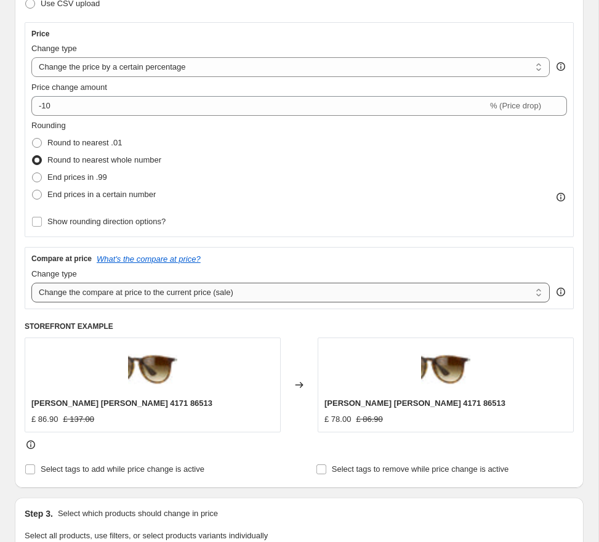
click at [141, 295] on select "Change the compare at price to the current price (sale) Change the compare at p…" at bounding box center [290, 293] width 519 height 20
select select "no_change"
click at [31, 283] on select "Change the compare at price to the current price (sale) Change the compare at p…" at bounding box center [290, 293] width 519 height 20
click at [310, 220] on div "Rounding Round to nearest .01 Round to nearest whole number End prices in .99 E…" at bounding box center [299, 175] width 536 height 111
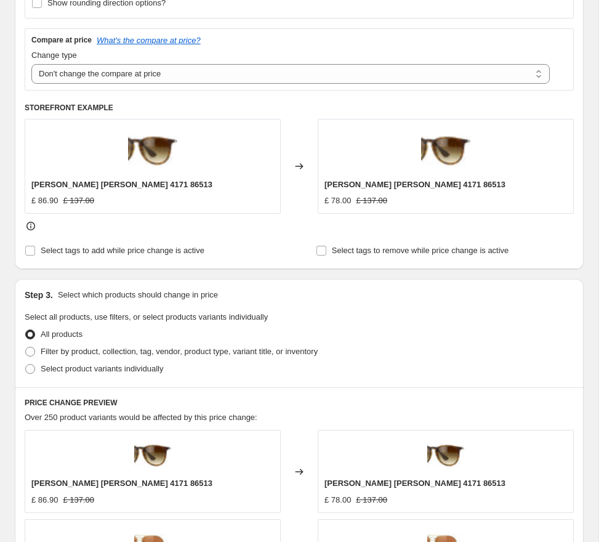
scroll to position [439, 0]
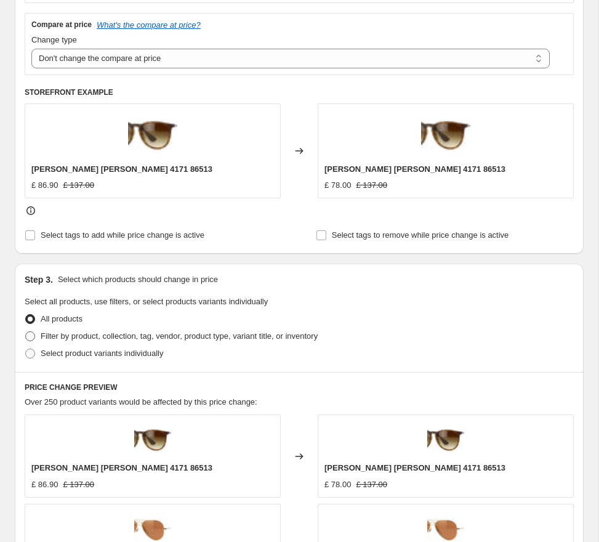
click at [62, 331] on span "Filter by product, collection, tag, vendor, product type, variant title, or inv…" at bounding box center [179, 336] width 277 height 12
click at [26, 331] on input "Filter by product, collection, tag, vendor, product type, variant title, or inv…" at bounding box center [25, 331] width 1 height 1
radio input "true"
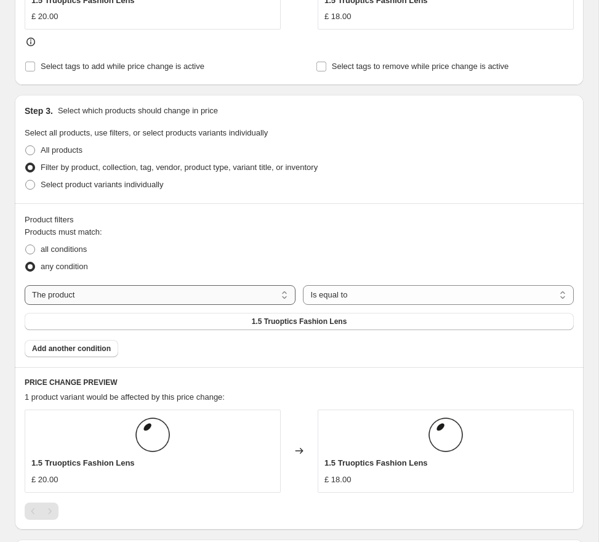
scroll to position [633, 0]
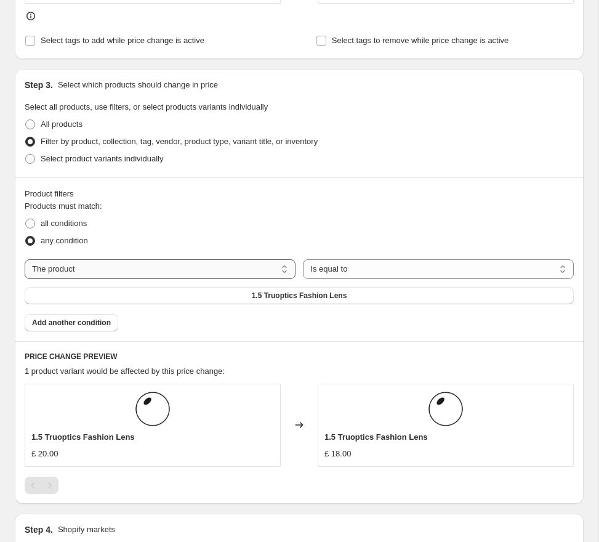
click at [172, 272] on select "The product The product's collection The product's tag The product's vendor The…" at bounding box center [160, 269] width 271 height 20
select select "tag"
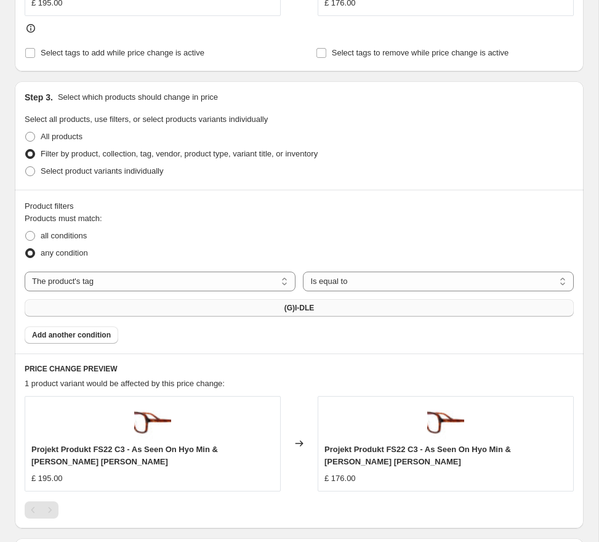
click at [302, 303] on button "(G)I-DLE" at bounding box center [299, 307] width 549 height 17
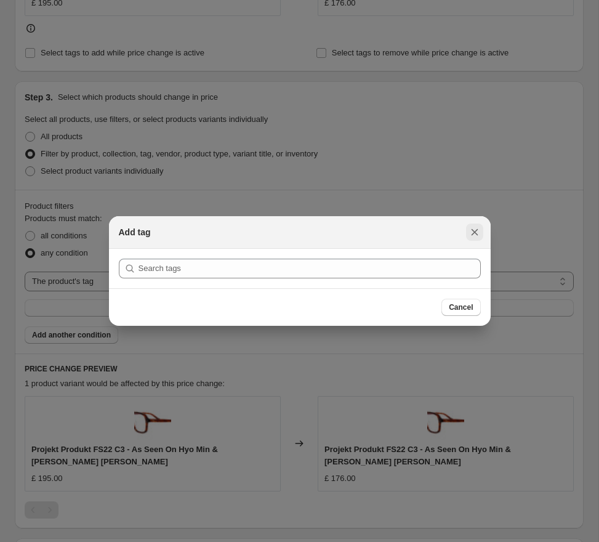
click at [469, 231] on icon "Close" at bounding box center [475, 232] width 12 height 12
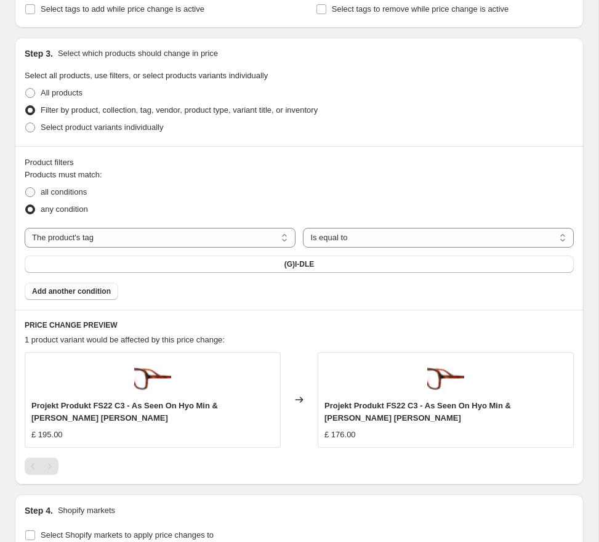
scroll to position [684, 0]
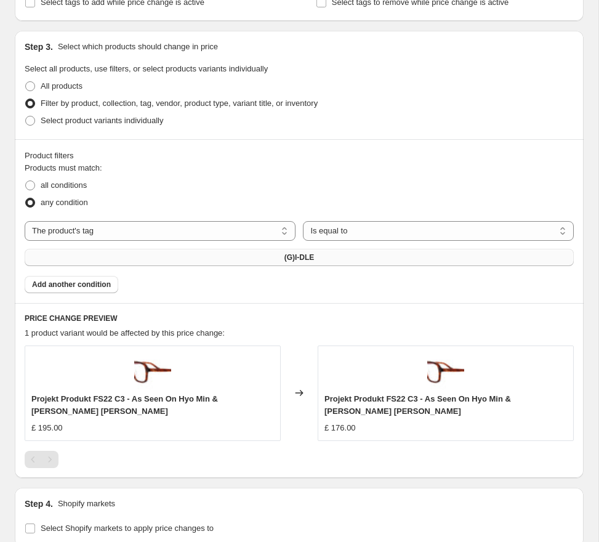
click at [291, 262] on span "(G)I-DLE" at bounding box center [300, 258] width 30 height 10
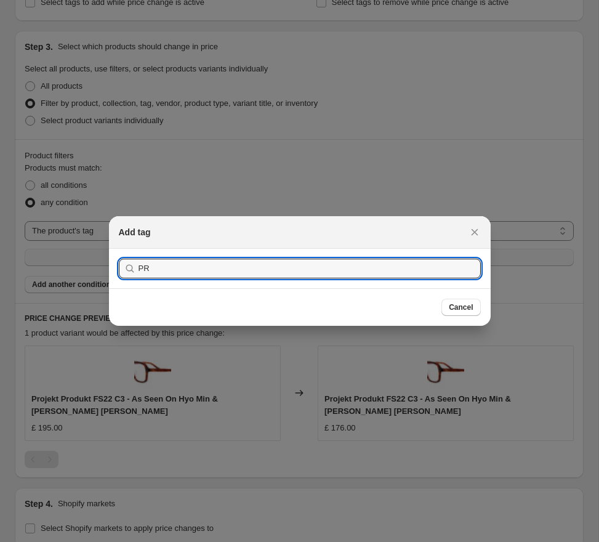
type input "P"
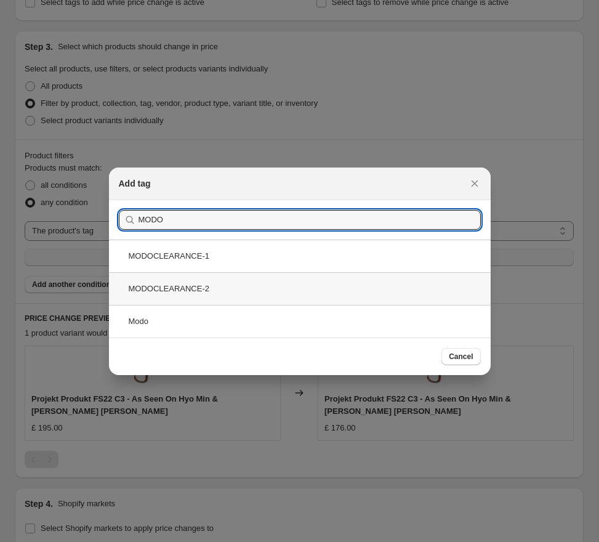
type input "MODO"
click at [213, 293] on div "MODOCLEARANCE-2" at bounding box center [300, 288] width 382 height 33
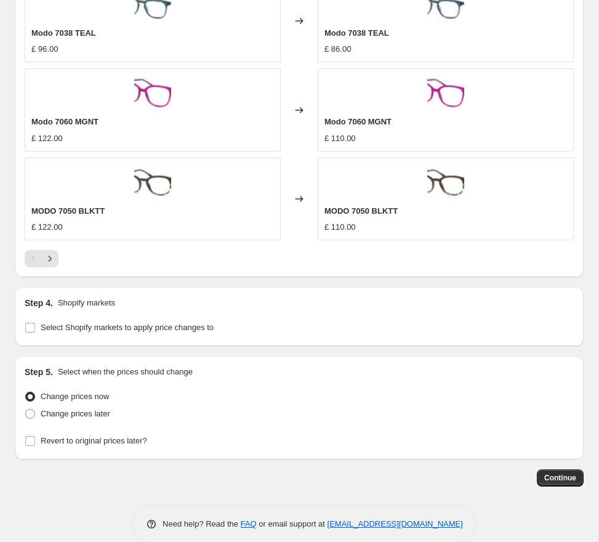
scroll to position [1235, 0]
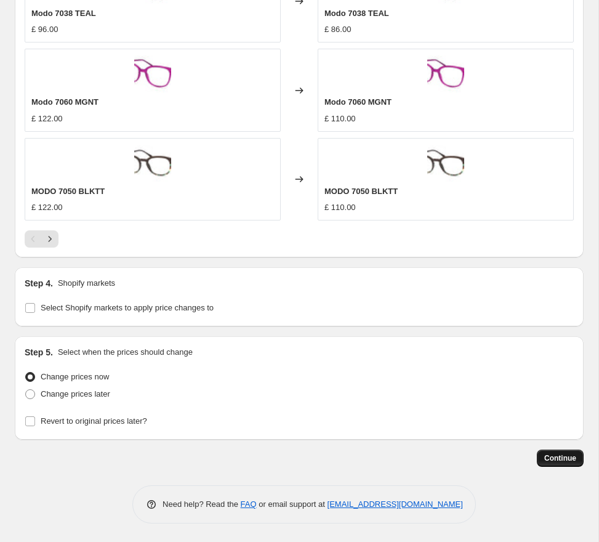
click at [567, 460] on span "Continue" at bounding box center [561, 458] width 32 height 10
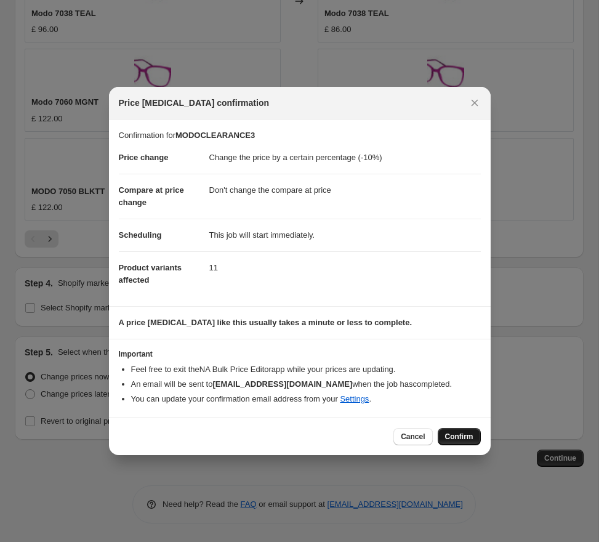
click at [455, 428] on button "Confirm" at bounding box center [459, 436] width 43 height 17
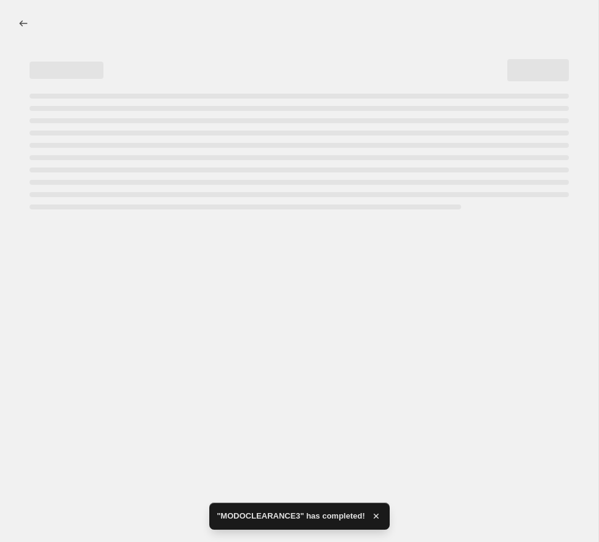
select select "percentage"
select select "no_change"
select select "tag"
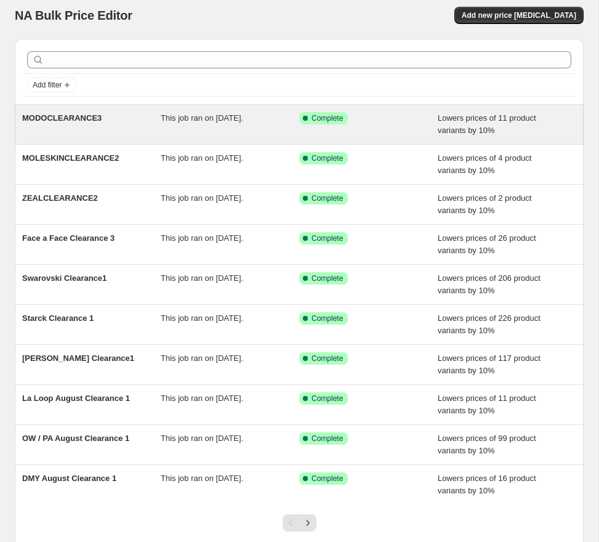
scroll to position [10, 0]
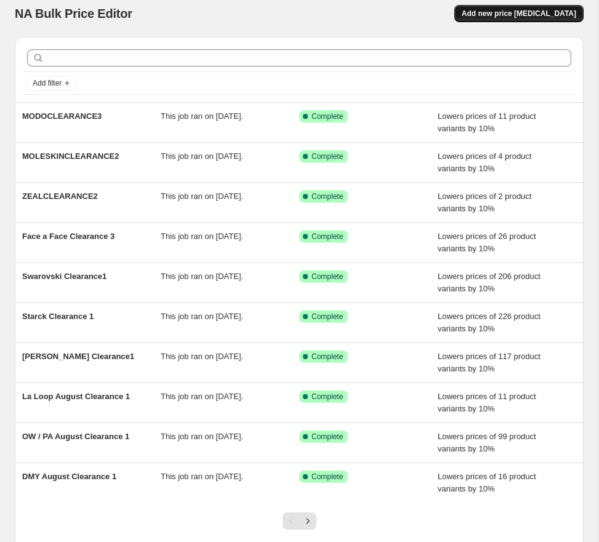
click at [491, 17] on span "Add new price [MEDICAL_DATA]" at bounding box center [519, 14] width 115 height 10
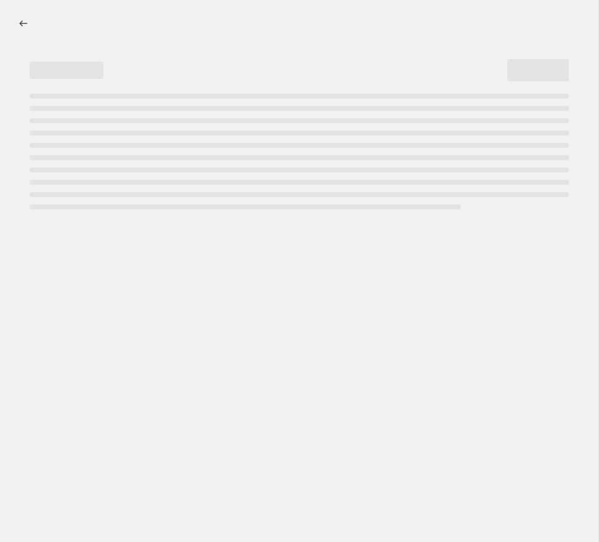
select select "percentage"
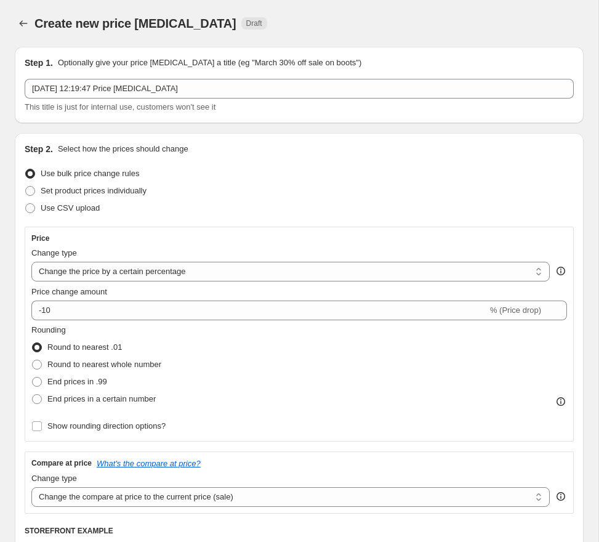
drag, startPoint x: 213, startPoint y: 149, endPoint x: 218, endPoint y: 116, distance: 33.7
click at [213, 147] on div "Step 2. Select how the prices should change" at bounding box center [299, 149] width 549 height 12
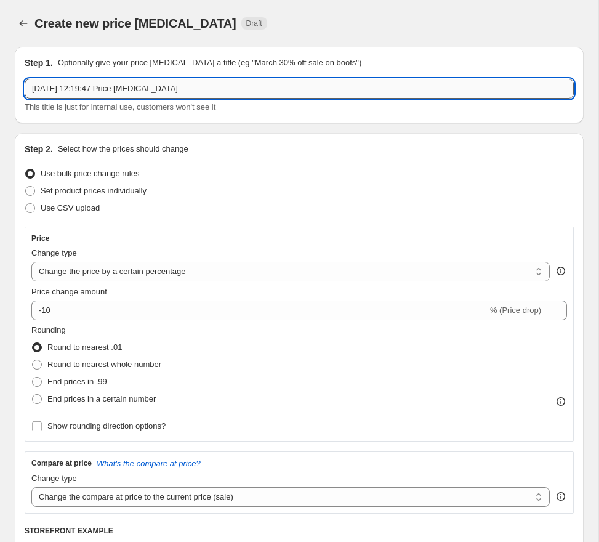
click at [216, 86] on input "[DATE] 12:19:47 Price [MEDICAL_DATA]" at bounding box center [299, 89] width 549 height 20
click at [216, 85] on input "[DATE] 12:19:47 Price [MEDICAL_DATA]" at bounding box center [299, 89] width 549 height 20
paste input "text"
drag, startPoint x: 590, startPoint y: 129, endPoint x: 597, endPoint y: 129, distance: 6.8
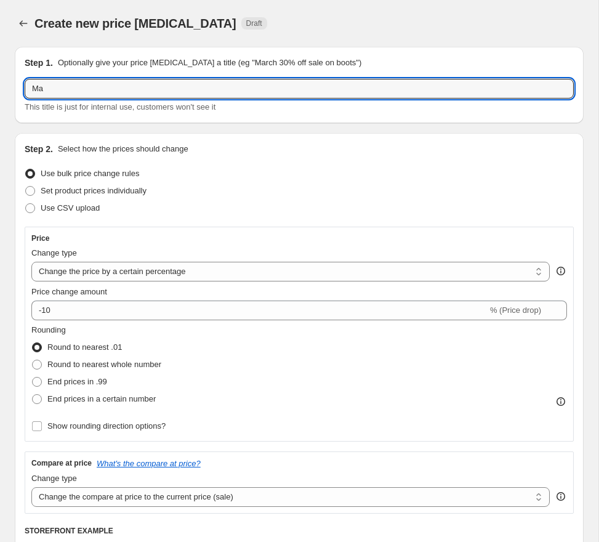
click at [68, 92] on input "Ma" at bounding box center [299, 89] width 549 height 20
paste input "sunaga"
type input "Masunagaclearance-3"
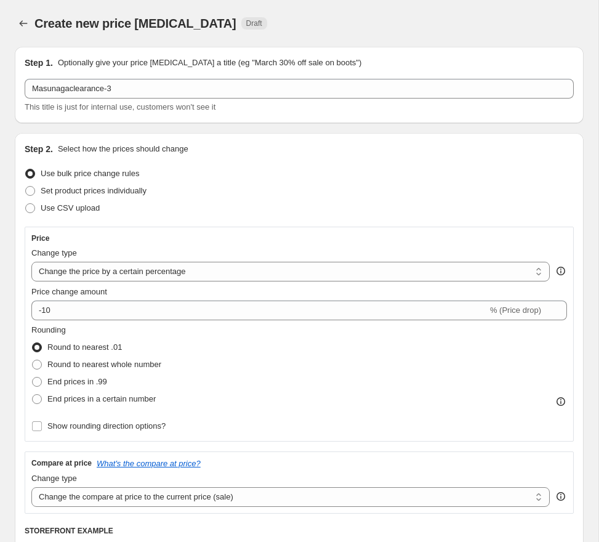
drag, startPoint x: 237, startPoint y: 215, endPoint x: 187, endPoint y: 297, distance: 95.6
click at [237, 215] on div "Use CSV upload" at bounding box center [299, 208] width 549 height 17
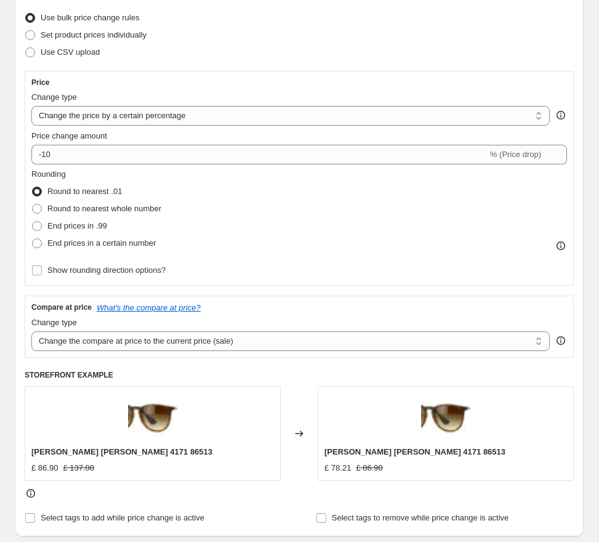
scroll to position [156, 0]
click at [185, 338] on select "Change the compare at price to the current price (sale) Change the compare at p…" at bounding box center [290, 341] width 519 height 20
select select "no_change"
click at [31, 331] on select "Change the compare at price to the current price (sale) Change the compare at p…" at bounding box center [290, 341] width 519 height 20
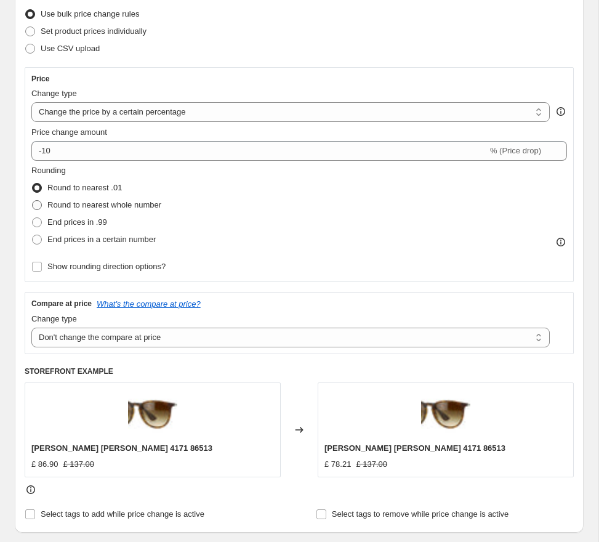
click at [92, 199] on span "Round to nearest whole number" at bounding box center [104, 205] width 114 height 12
click at [33, 200] on input "Round to nearest whole number" at bounding box center [32, 200] width 1 height 1
radio input "true"
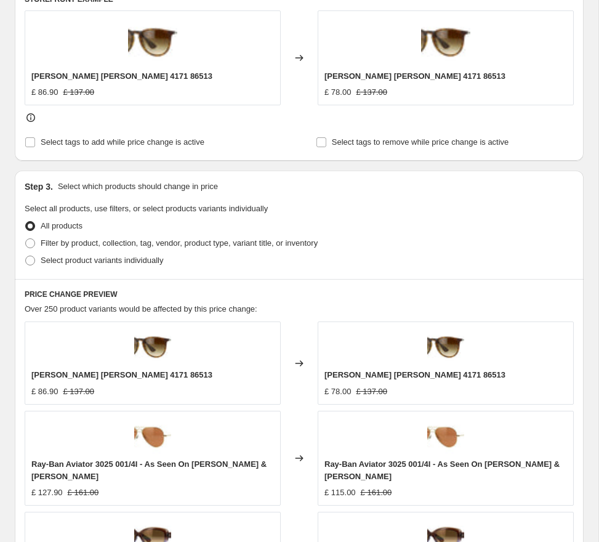
scroll to position [535, 0]
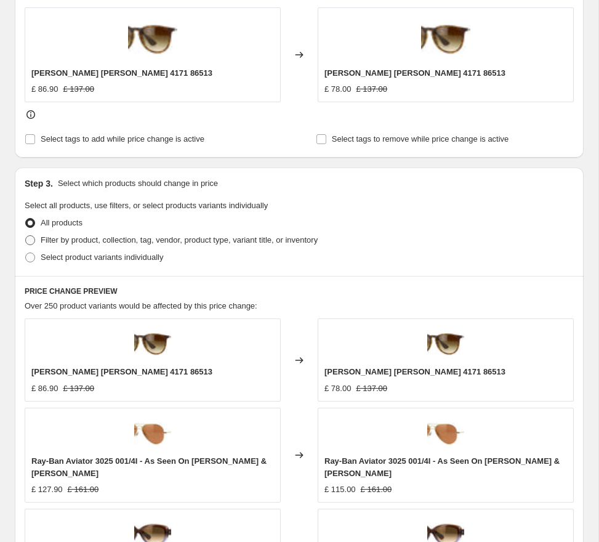
click at [156, 245] on span "Filter by product, collection, tag, vendor, product type, variant title, or inv…" at bounding box center [179, 240] width 277 height 12
click at [26, 236] on input "Filter by product, collection, tag, vendor, product type, variant title, or inv…" at bounding box center [25, 235] width 1 height 1
radio input "true"
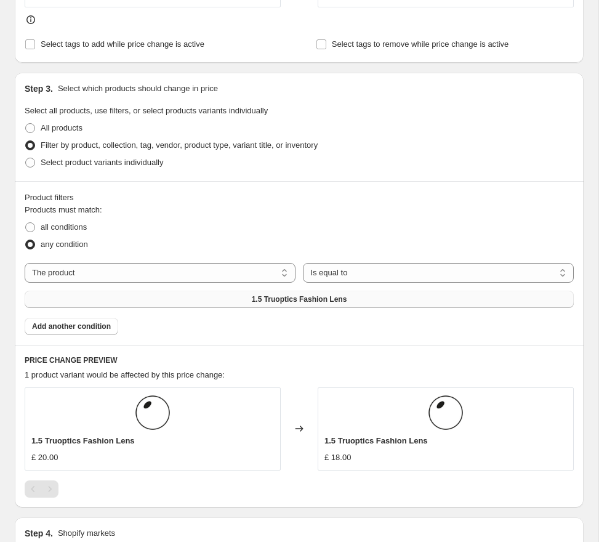
scroll to position [630, 0]
click at [239, 280] on select "The product The product's collection The product's tag The product's vendor The…" at bounding box center [160, 272] width 271 height 20
select select "tag"
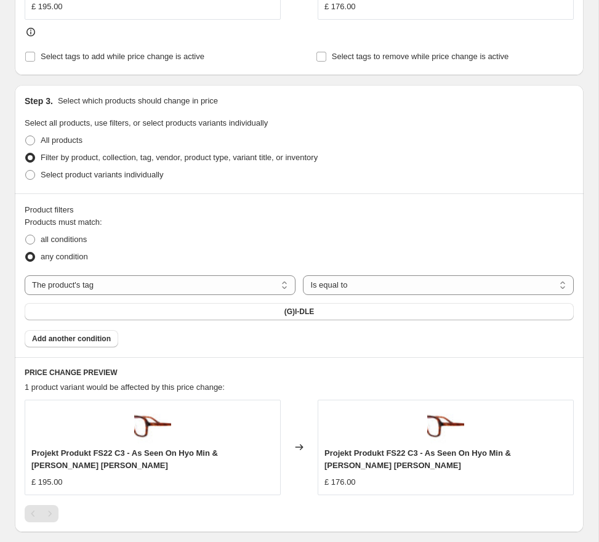
click at [388, 302] on div "The product The product's collection The product's tag The product's vendor The…" at bounding box center [299, 297] width 549 height 45
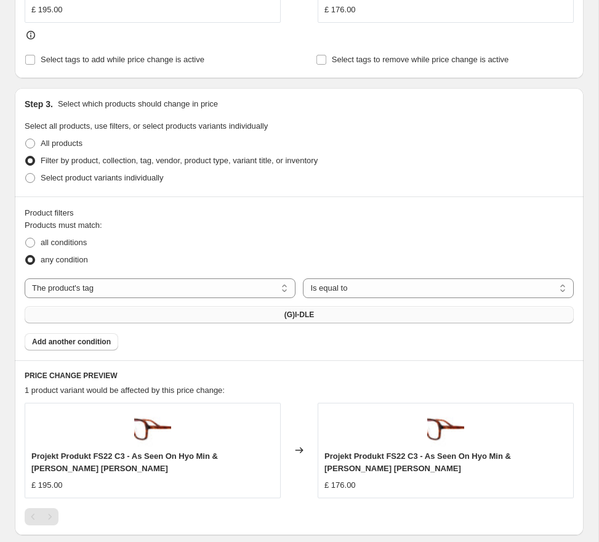
scroll to position [0, 0]
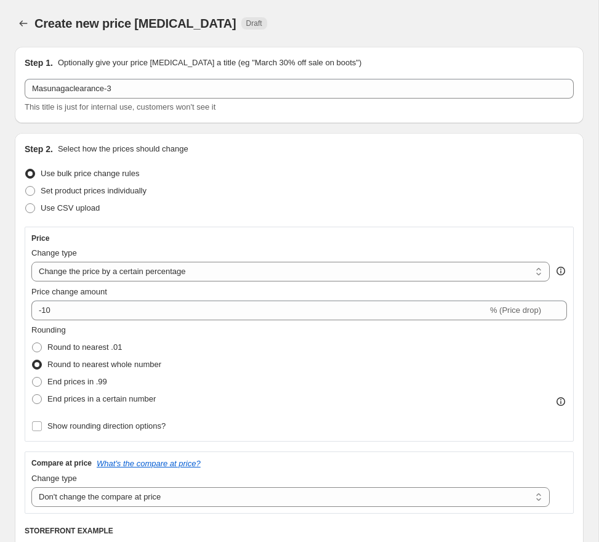
scroll to position [628, 0]
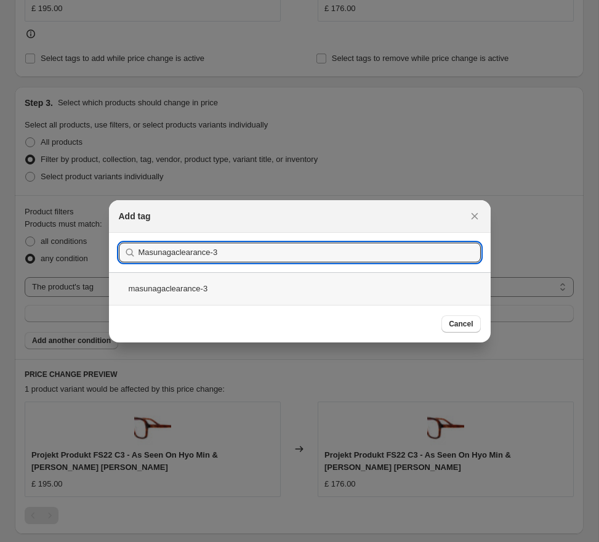
type input "Masunagaclearance-3"
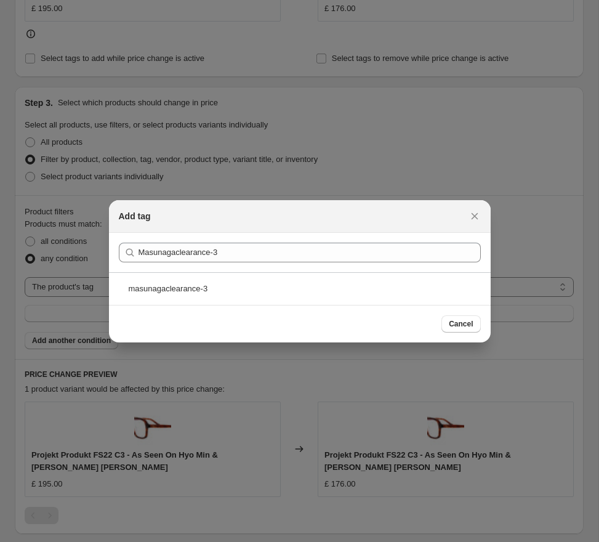
click at [225, 295] on div "masunagaclearance-3" at bounding box center [300, 288] width 382 height 33
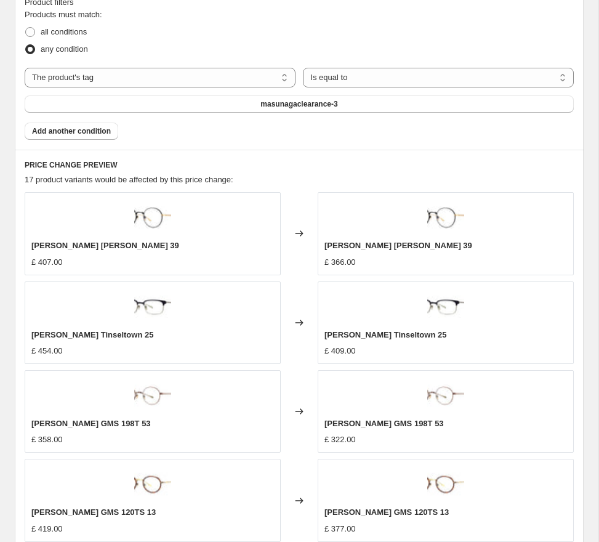
scroll to position [1235, 0]
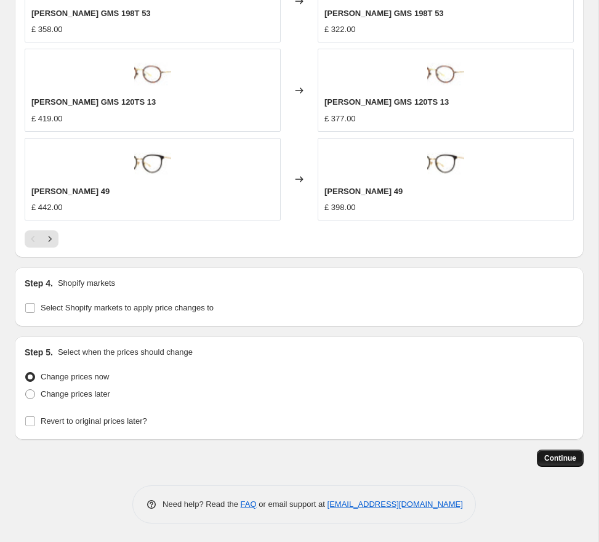
click at [566, 458] on span "Continue" at bounding box center [561, 458] width 32 height 10
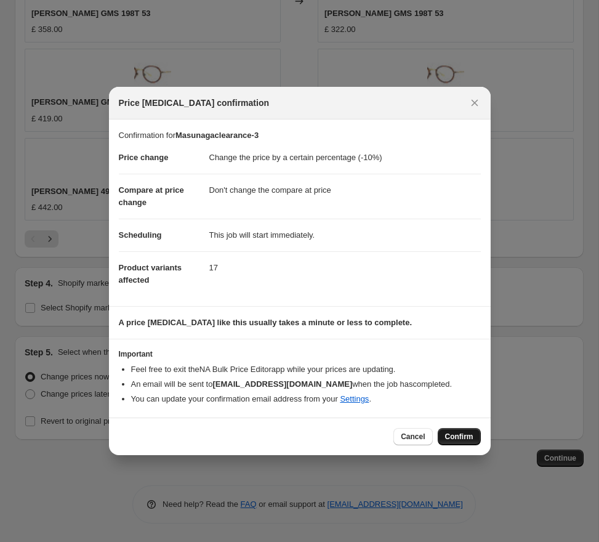
click at [460, 437] on span "Confirm" at bounding box center [459, 437] width 28 height 10
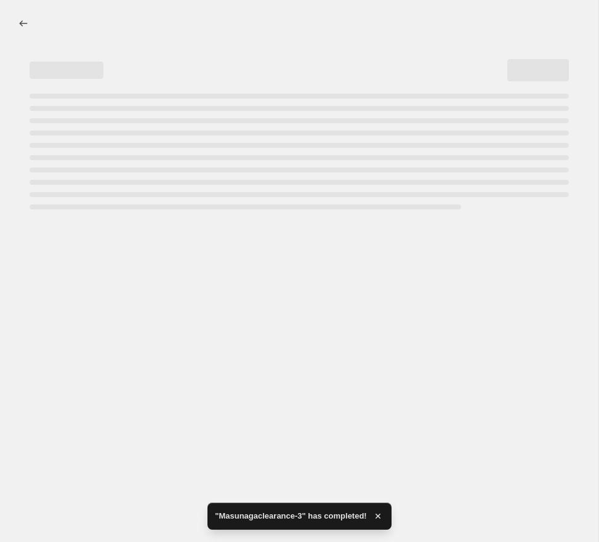
select select "percentage"
select select "no_change"
select select "tag"
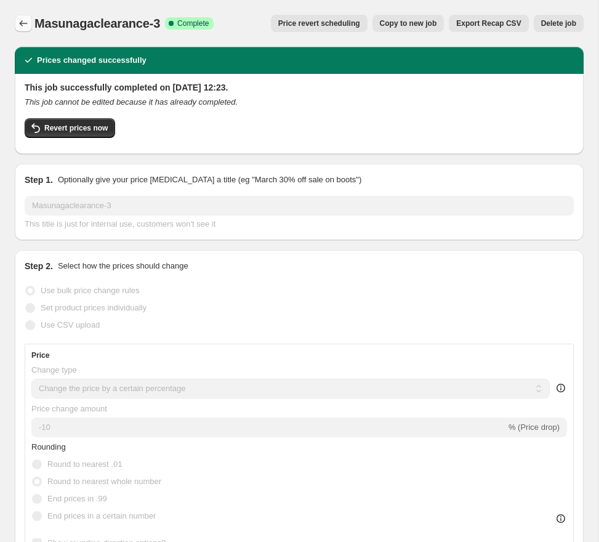
click at [27, 23] on icon "Price change jobs" at bounding box center [23, 23] width 12 height 12
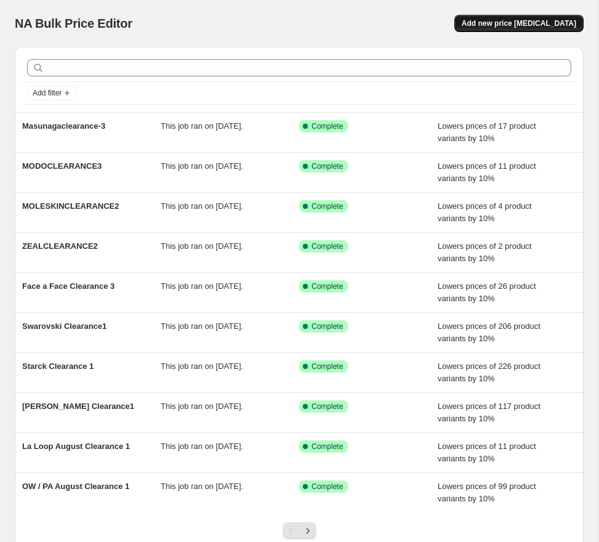
click at [516, 21] on span "Add new price [MEDICAL_DATA]" at bounding box center [519, 23] width 115 height 10
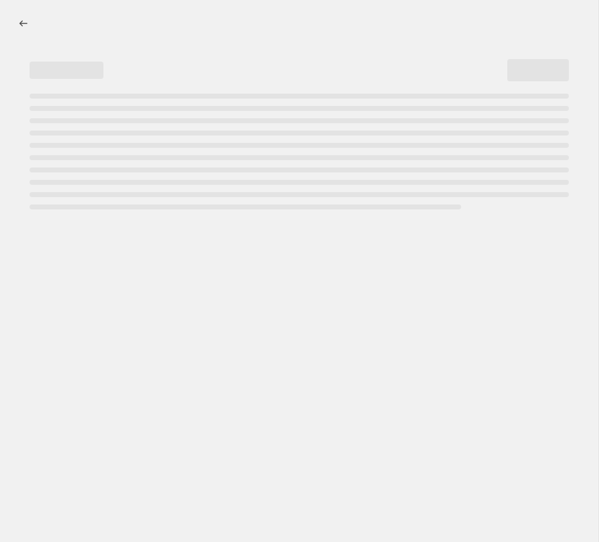
select select "percentage"
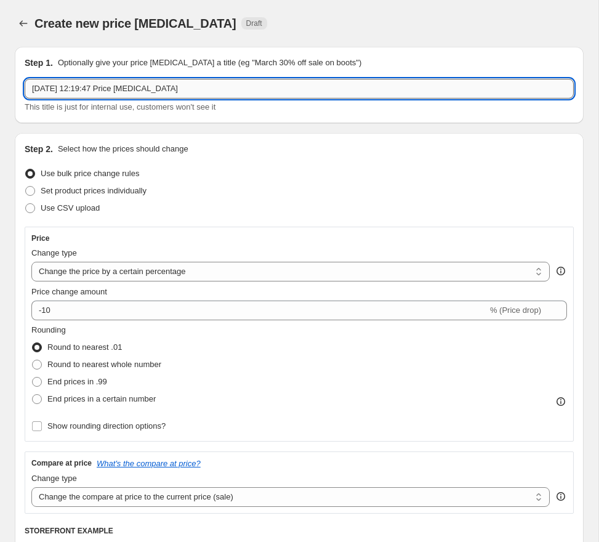
click at [182, 88] on input "[DATE] 12:19:47 Price [MEDICAL_DATA]" at bounding box center [299, 89] width 549 height 20
type input "[PERSON_NAME] Clearance 3"
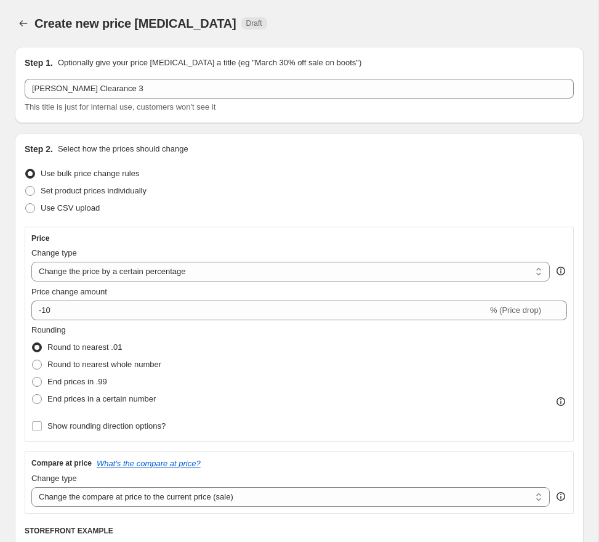
click at [235, 177] on div "Use bulk price change rules" at bounding box center [299, 173] width 549 height 17
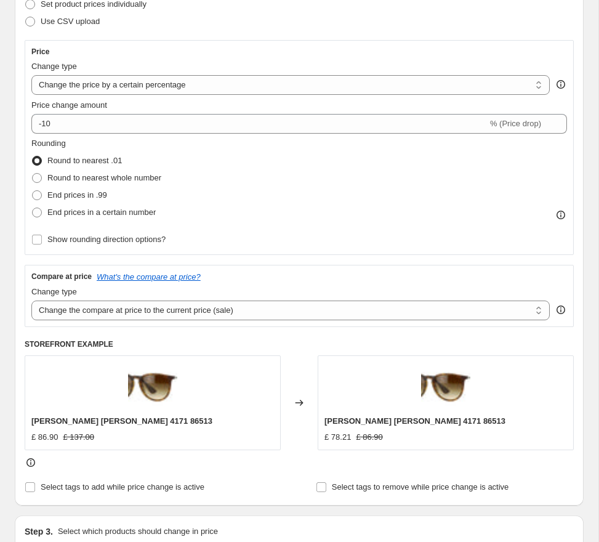
scroll to position [236, 0]
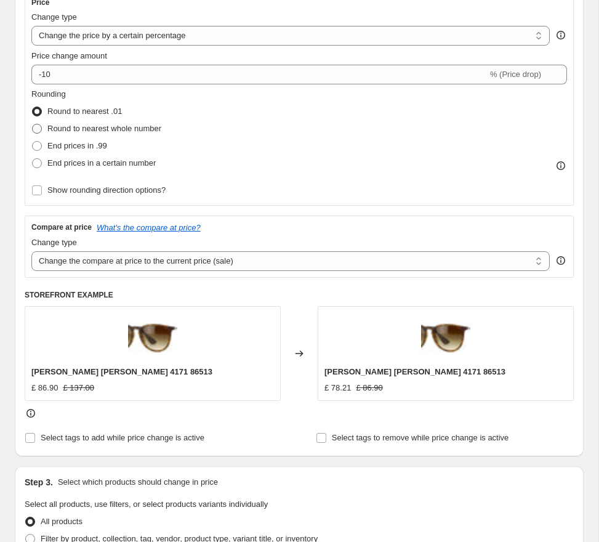
click at [117, 128] on span "Round to nearest whole number" at bounding box center [104, 128] width 114 height 9
click at [33, 124] on input "Round to nearest whole number" at bounding box center [32, 124] width 1 height 1
radio input "true"
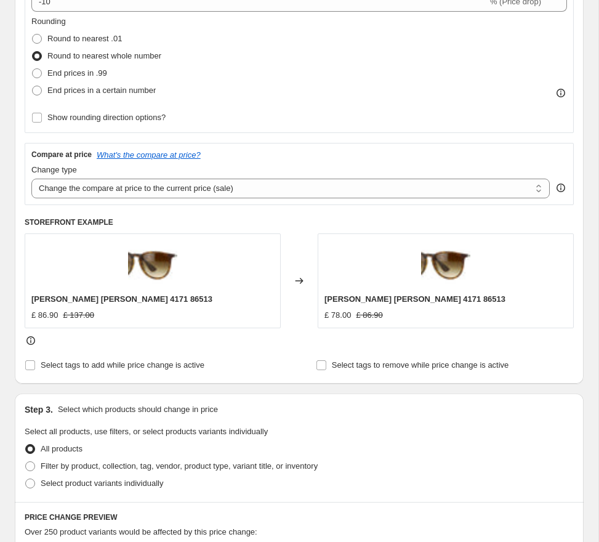
scroll to position [338, 0]
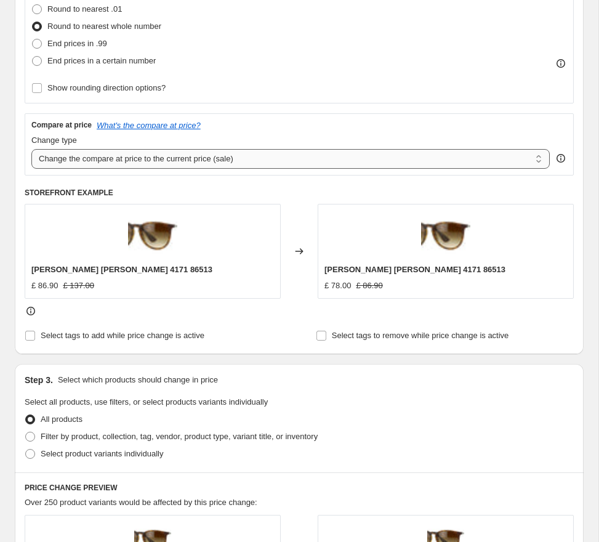
click at [232, 156] on select "Change the compare at price to the current price (sale) Change the compare at p…" at bounding box center [290, 159] width 519 height 20
select select "no_change"
click at [31, 149] on select "Change the compare at price to the current price (sale) Change the compare at p…" at bounding box center [290, 159] width 519 height 20
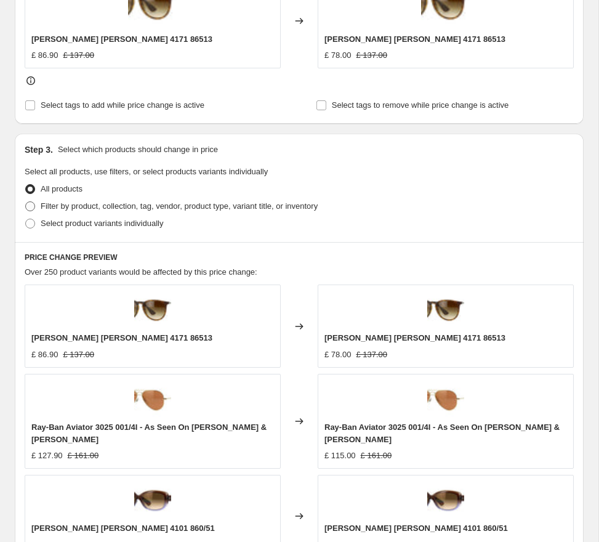
click at [151, 205] on span "Filter by product, collection, tag, vendor, product type, variant title, or inv…" at bounding box center [179, 205] width 277 height 9
click at [26, 202] on input "Filter by product, collection, tag, vendor, product type, variant title, or inv…" at bounding box center [25, 201] width 1 height 1
radio input "true"
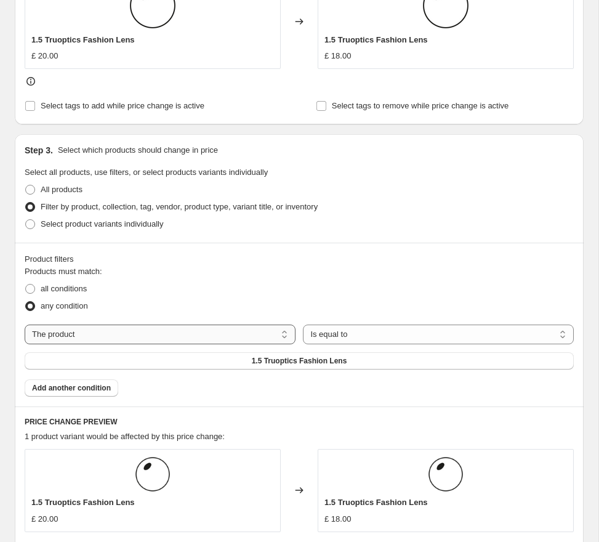
click at [269, 331] on select "The product The product's collection The product's tag The product's vendor The…" at bounding box center [160, 335] width 271 height 20
select select "tag"
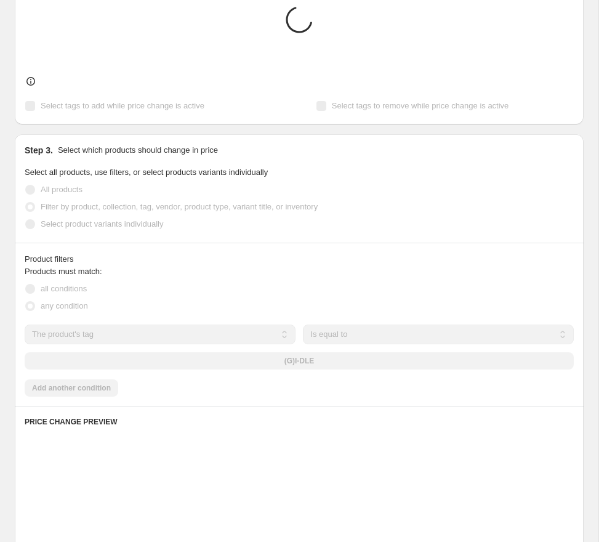
click at [312, 362] on div "(G)I-DLE" at bounding box center [299, 360] width 549 height 17
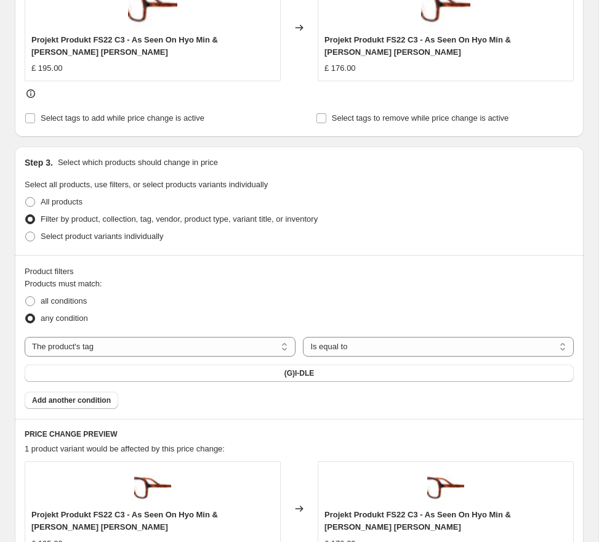
click at [313, 363] on div "The product The product's collection The product's tag The product's vendor The…" at bounding box center [299, 359] width 549 height 45
click at [313, 369] on span "(G)I-DLE" at bounding box center [300, 373] width 30 height 10
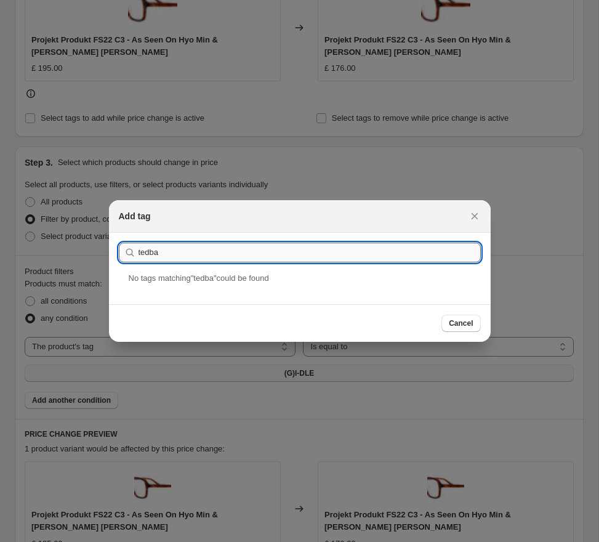
click at [300, 252] on input "tedba" at bounding box center [310, 253] width 342 height 20
paste input "[PERSON_NAME] Clearance 3"
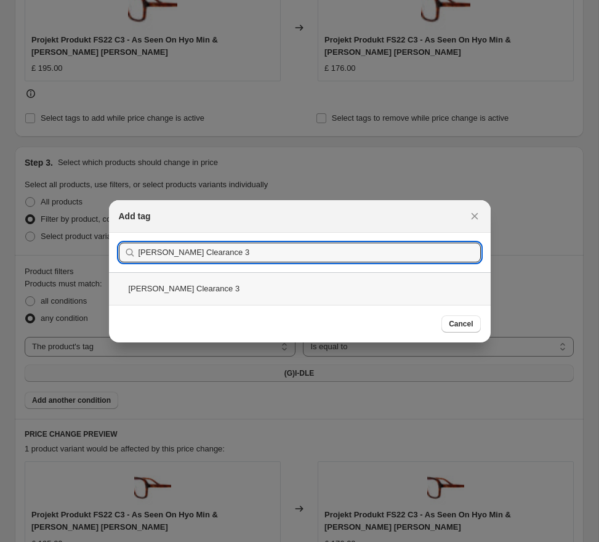
type input "[PERSON_NAME] Clearance 3"
click at [224, 286] on div "[PERSON_NAME] Clearance 3" at bounding box center [300, 288] width 382 height 33
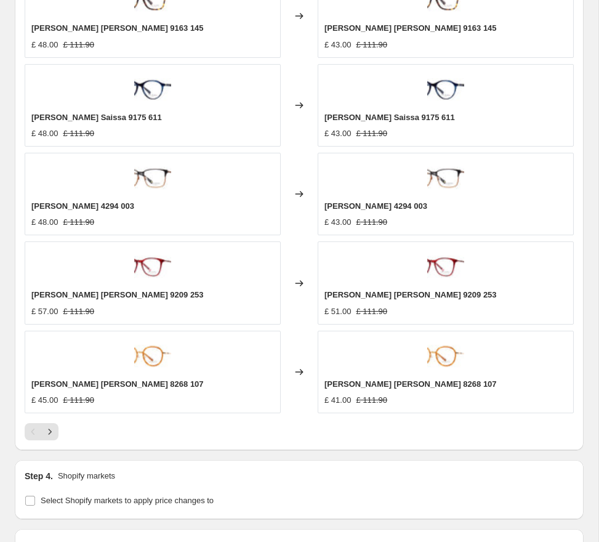
scroll to position [1235, 0]
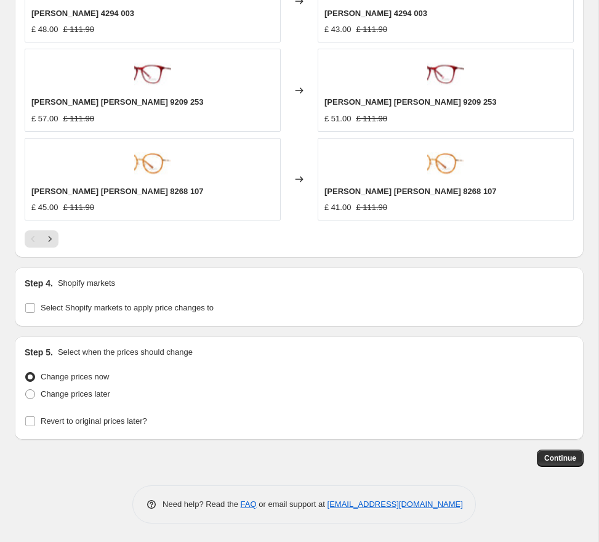
click at [555, 455] on span "Continue" at bounding box center [561, 458] width 32 height 10
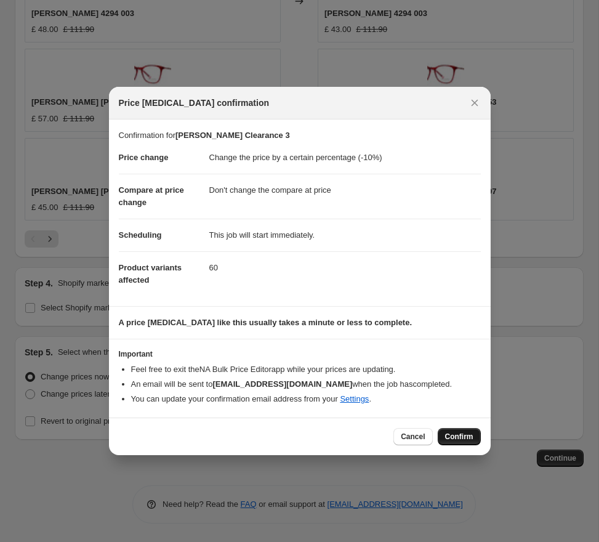
click at [452, 434] on span "Confirm" at bounding box center [459, 437] width 28 height 10
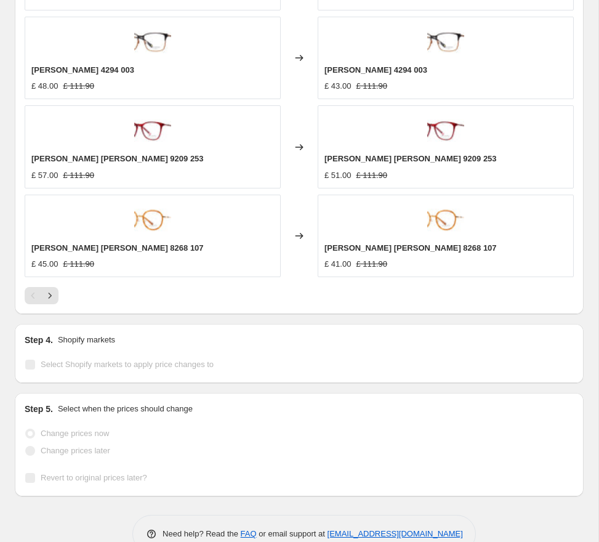
scroll to position [1267, 0]
select select "percentage"
select select "no_change"
select select "tag"
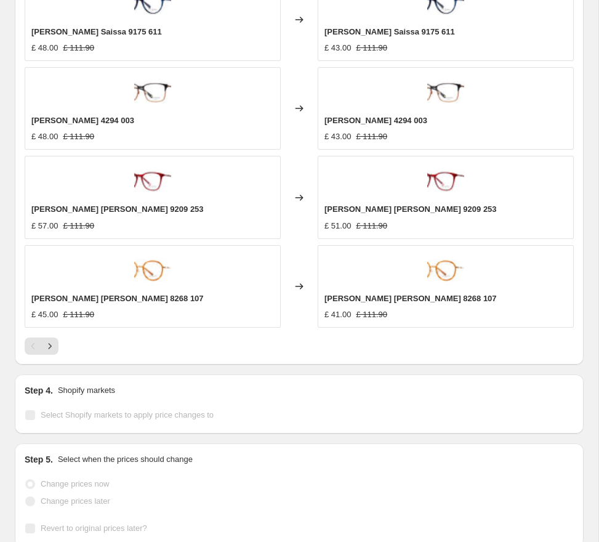
scroll to position [0, 0]
